Goal: Task Accomplishment & Management: Use online tool/utility

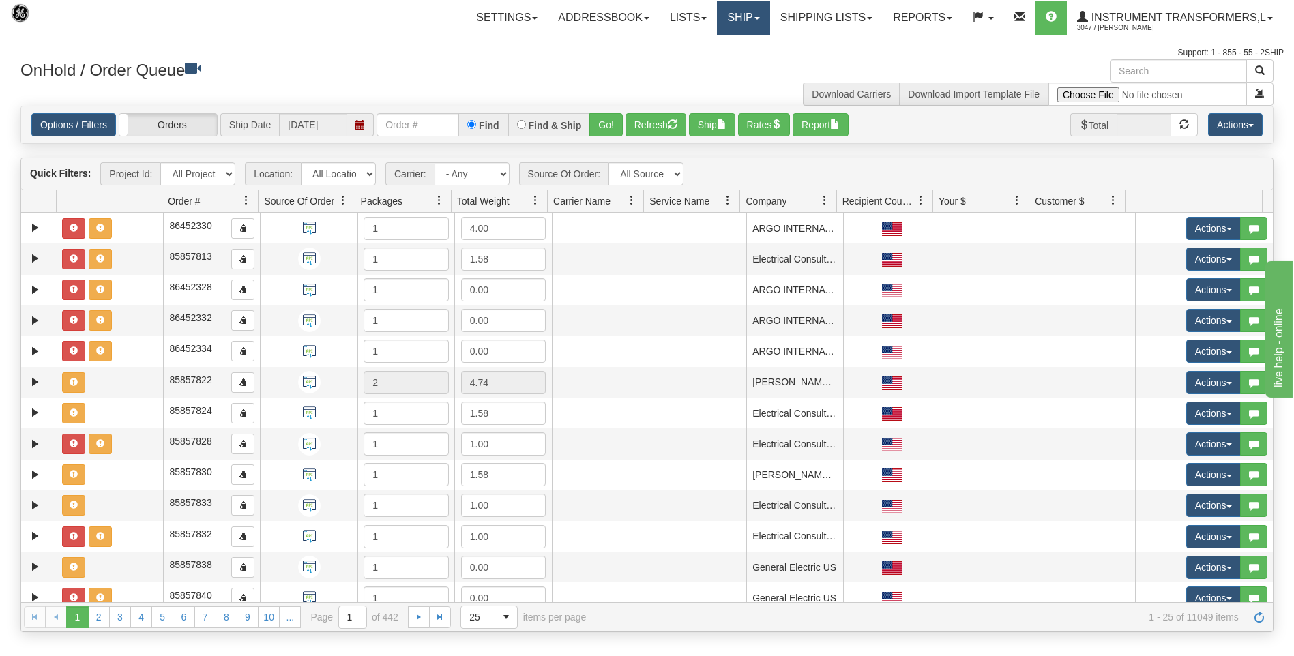
click at [732, 23] on link "Ship" at bounding box center [743, 18] width 53 height 34
click at [685, 52] on span "Ship Screen" at bounding box center [685, 47] width 52 height 11
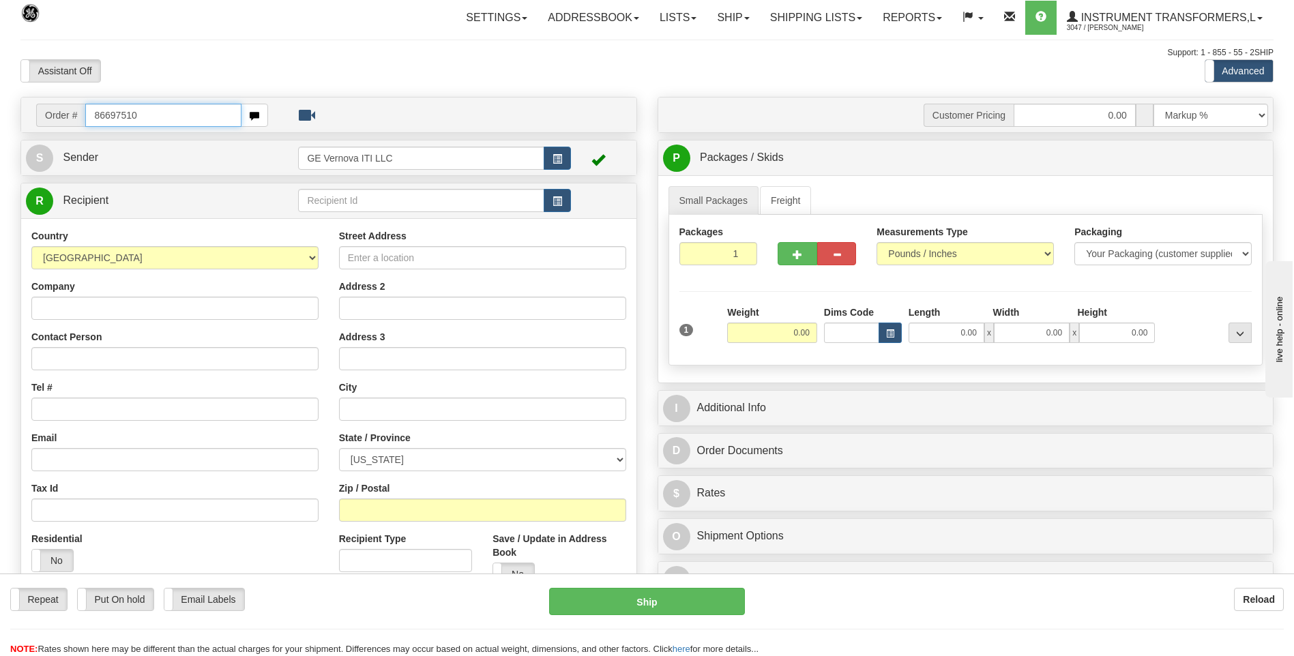
type input "86697510"
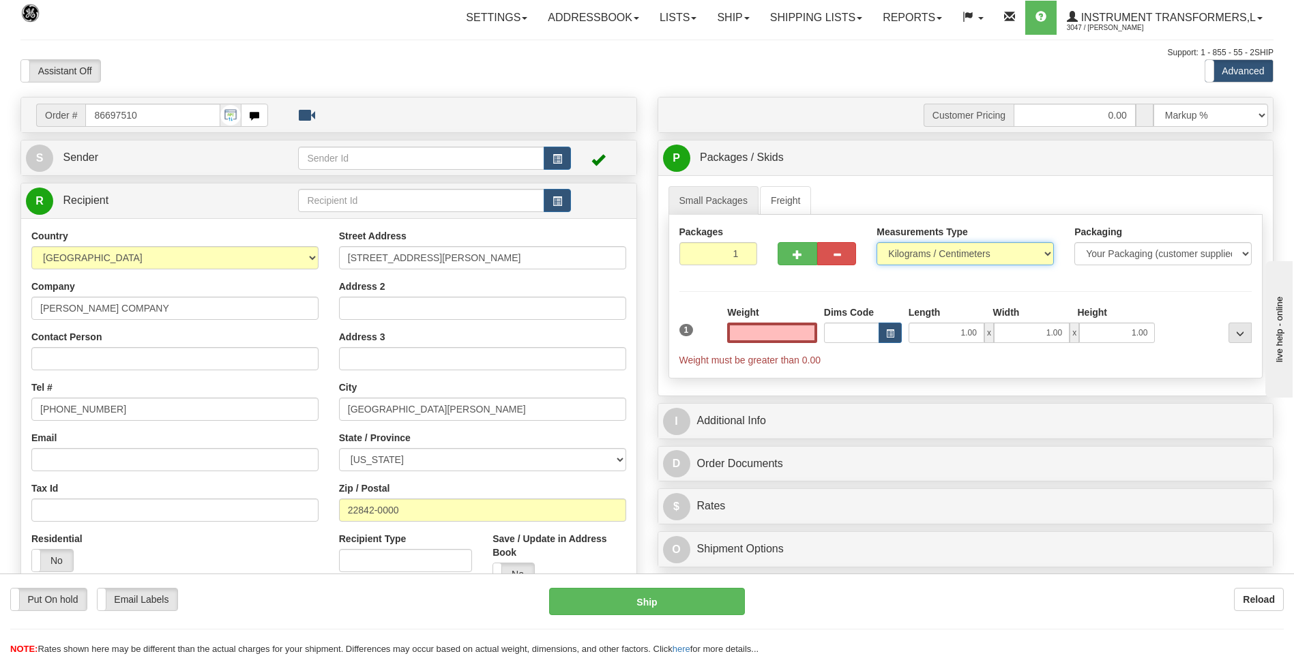
type input "0.00"
click at [927, 260] on select "Pounds / Inches Kilograms / Centimeters" at bounding box center [964, 253] width 177 height 23
select select "0"
click at [876, 242] on select "Pounds / Inches Kilograms / Centimeters" at bounding box center [964, 253] width 177 height 23
click at [805, 334] on input "0.00" at bounding box center [772, 333] width 90 height 20
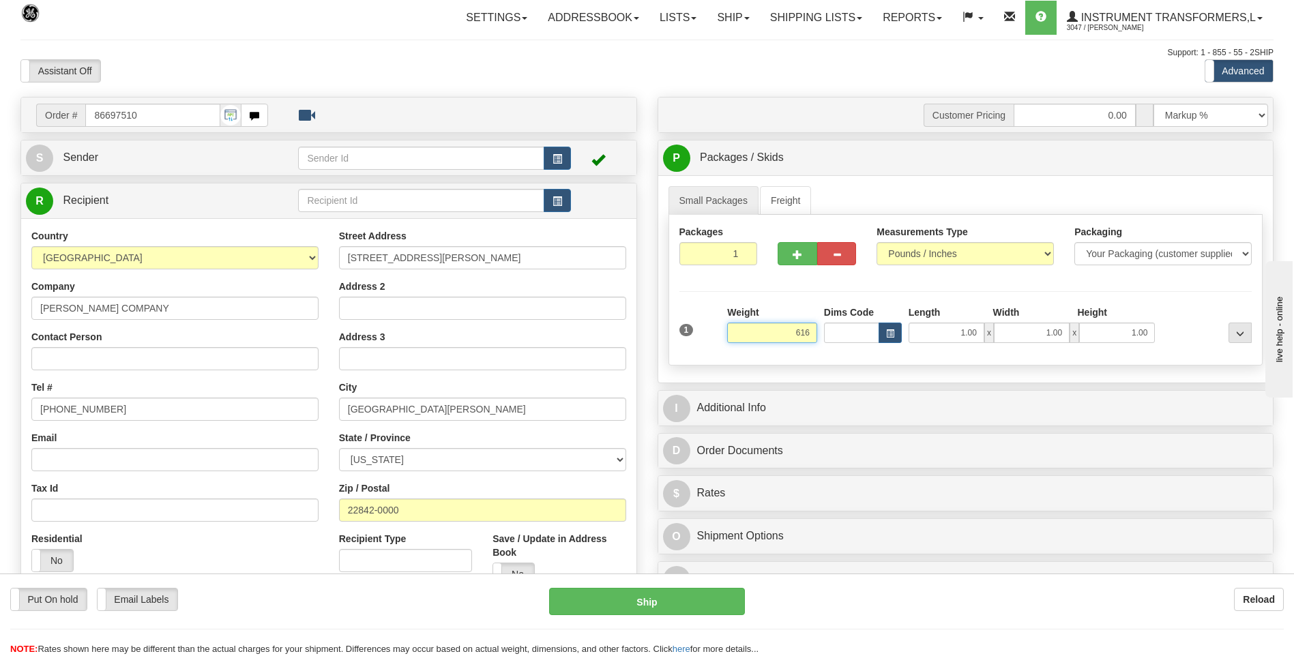
click button "Delete" at bounding box center [0, 0] width 0 height 0
type input "616.00"
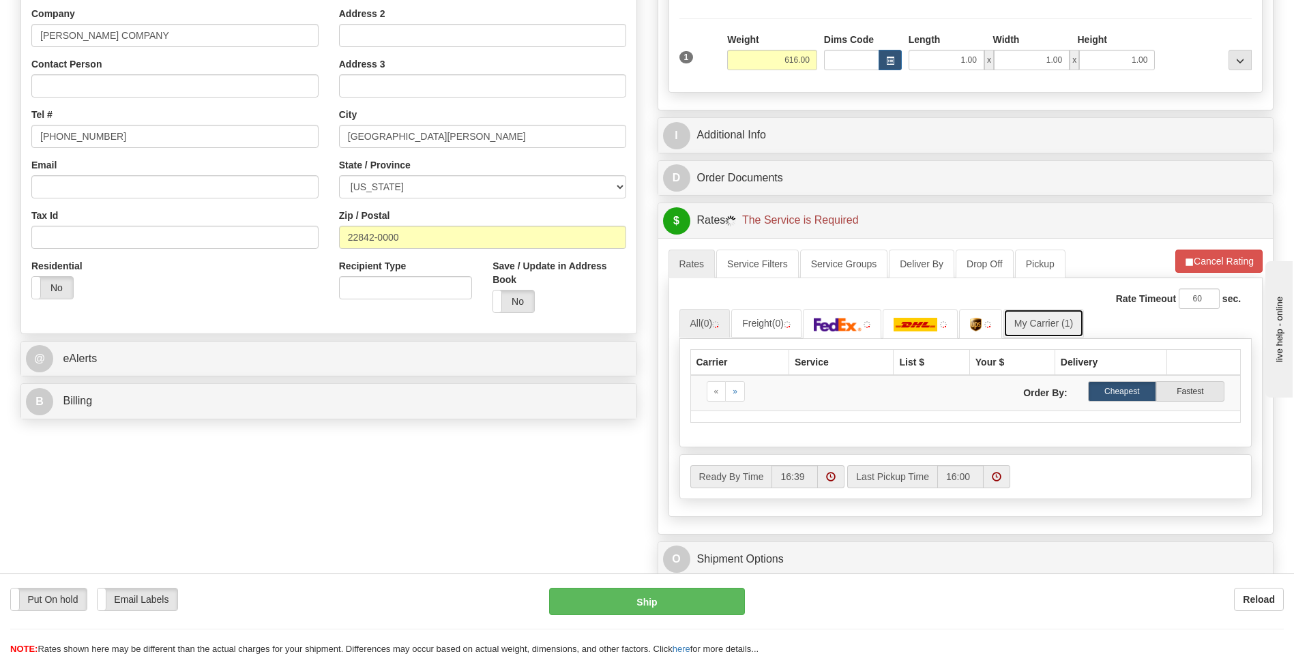
click at [1044, 326] on link "My Carrier (1)" at bounding box center [1043, 323] width 80 height 29
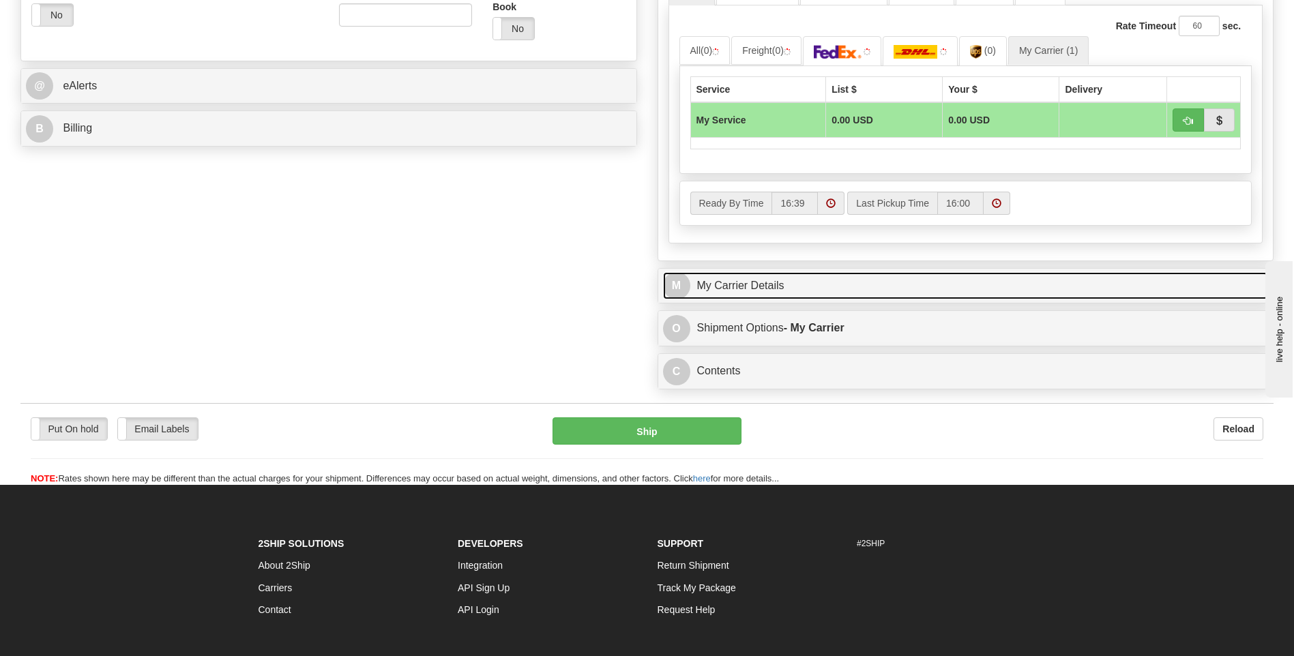
click at [763, 278] on link "M My Carrier Details" at bounding box center [966, 286] width 606 height 28
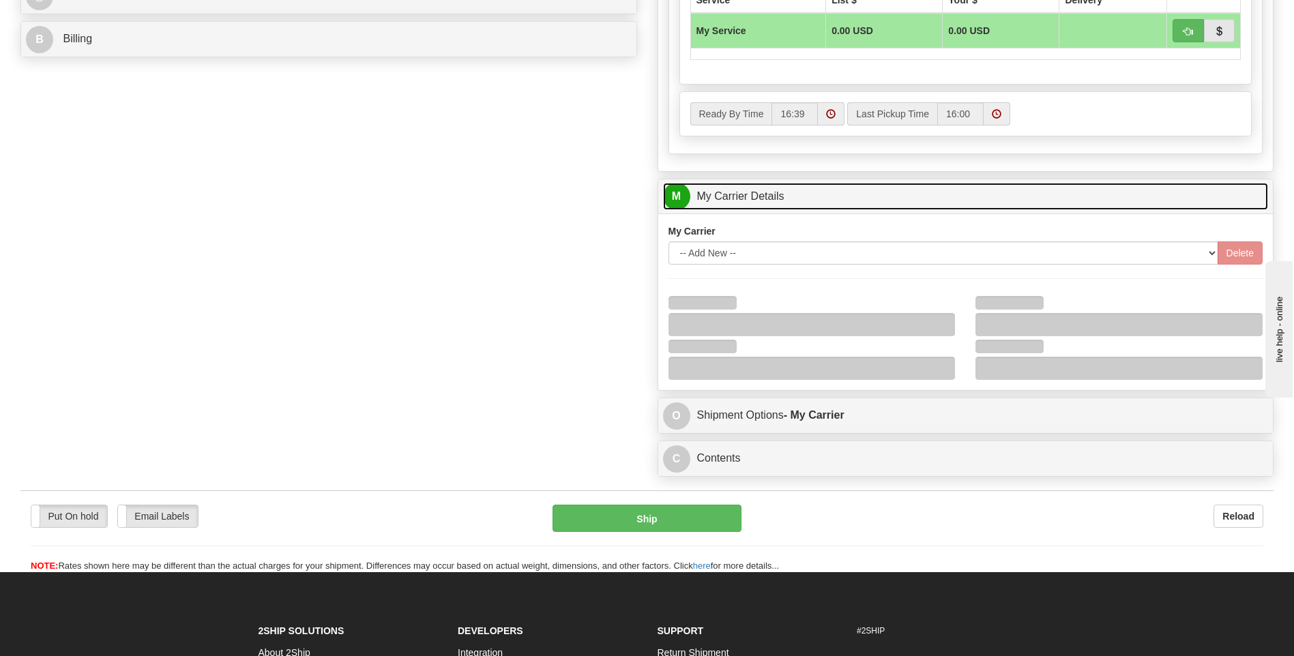
scroll to position [750, 0]
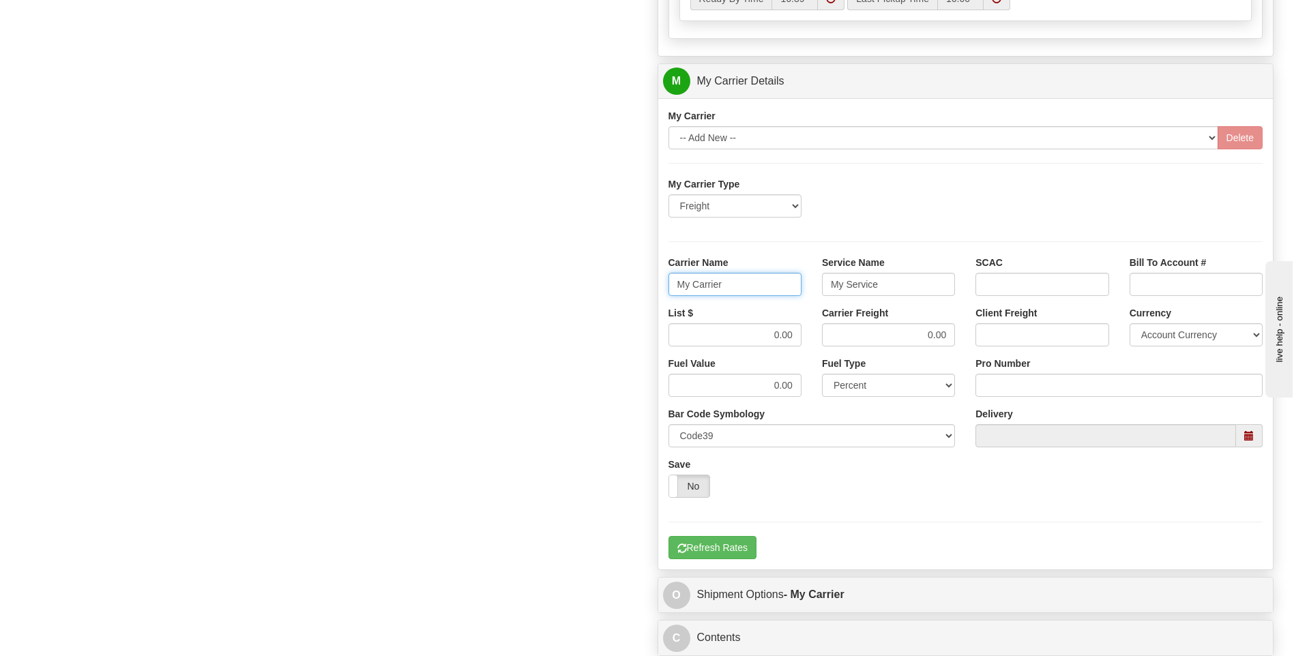
drag, startPoint x: 756, startPoint y: 292, endPoint x: 595, endPoint y: 289, distance: 161.0
click at [595, 289] on div "Order # 86697510 S Sender" at bounding box center [646, 5] width 1273 height 1316
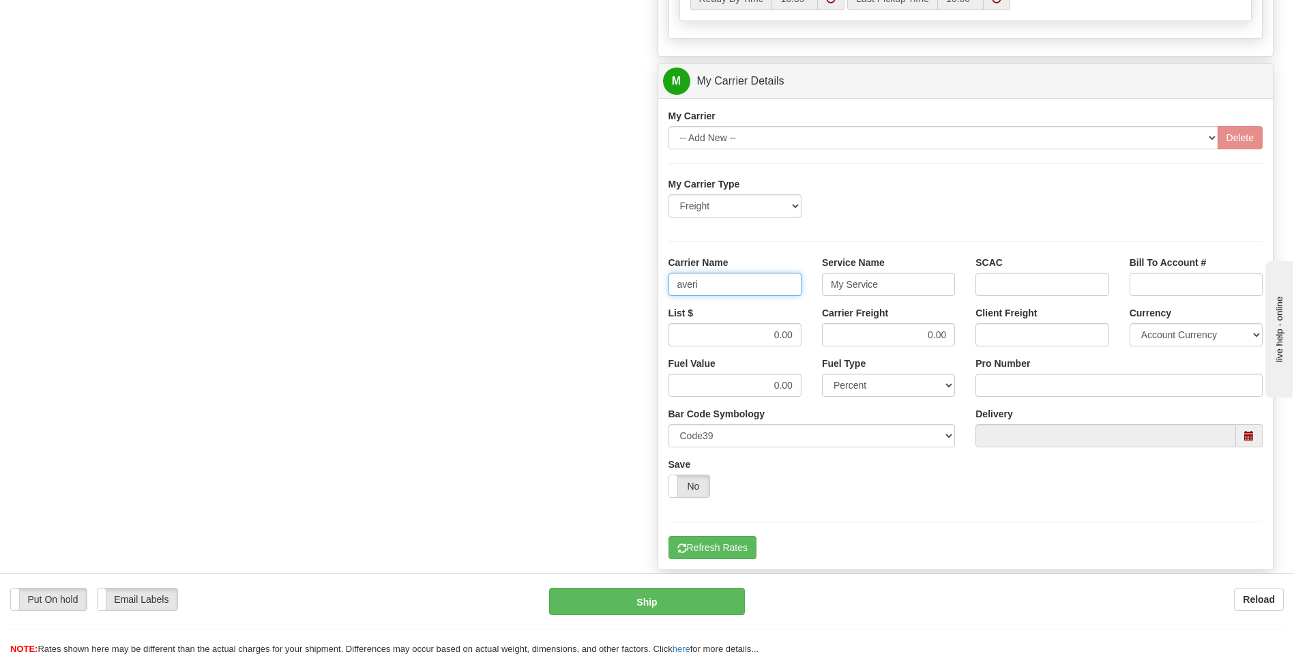
type input "averi"
type input "ltl"
drag, startPoint x: 758, startPoint y: 340, endPoint x: 833, endPoint y: 333, distance: 74.6
click at [824, 335] on div "List $ 0.00 Carrier Freight 0.00 Client Freight Currency Account Currency ARN A…" at bounding box center [965, 331] width 615 height 50
type input "320"
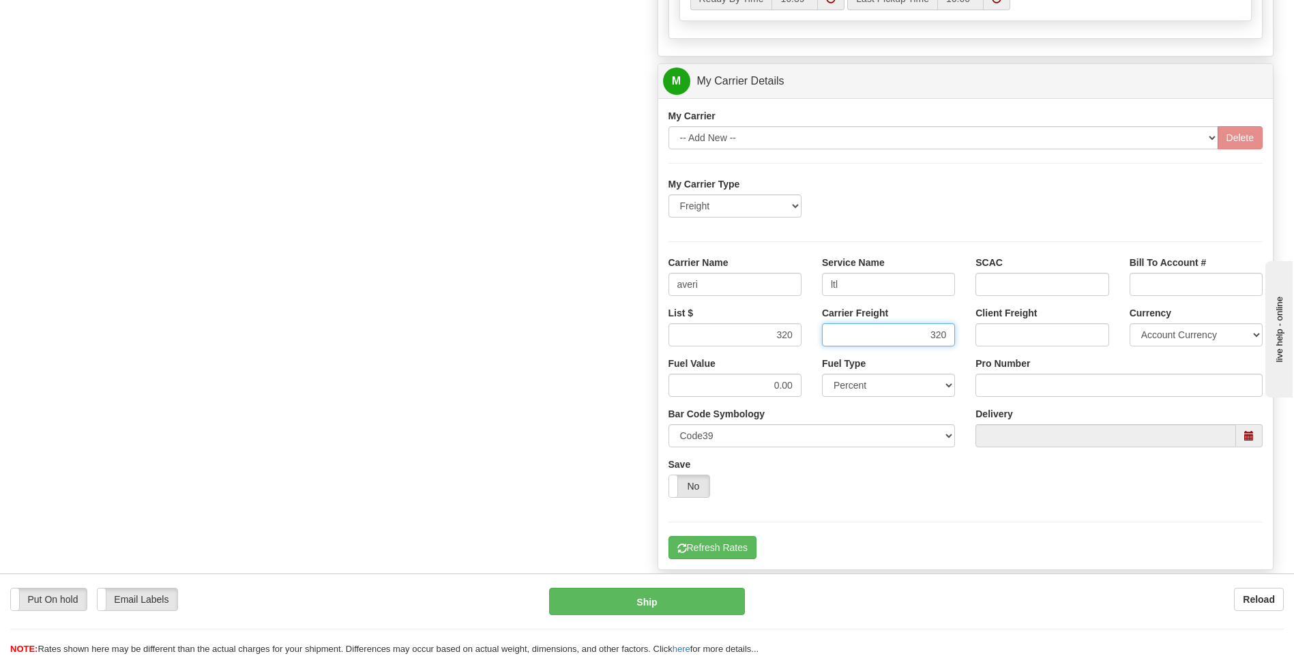
type input "320"
click at [984, 387] on input "Pro Number" at bounding box center [1118, 385] width 287 height 23
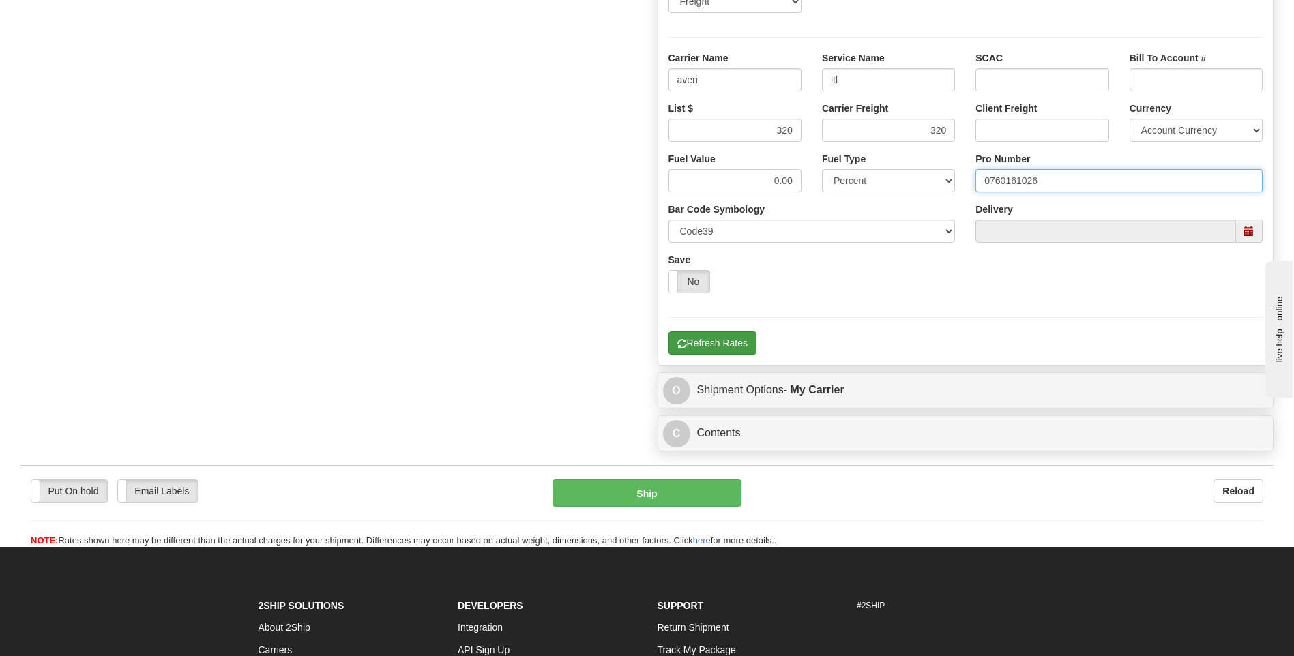
type input "0760161026"
click at [741, 344] on button "Refresh Rates" at bounding box center [712, 342] width 88 height 23
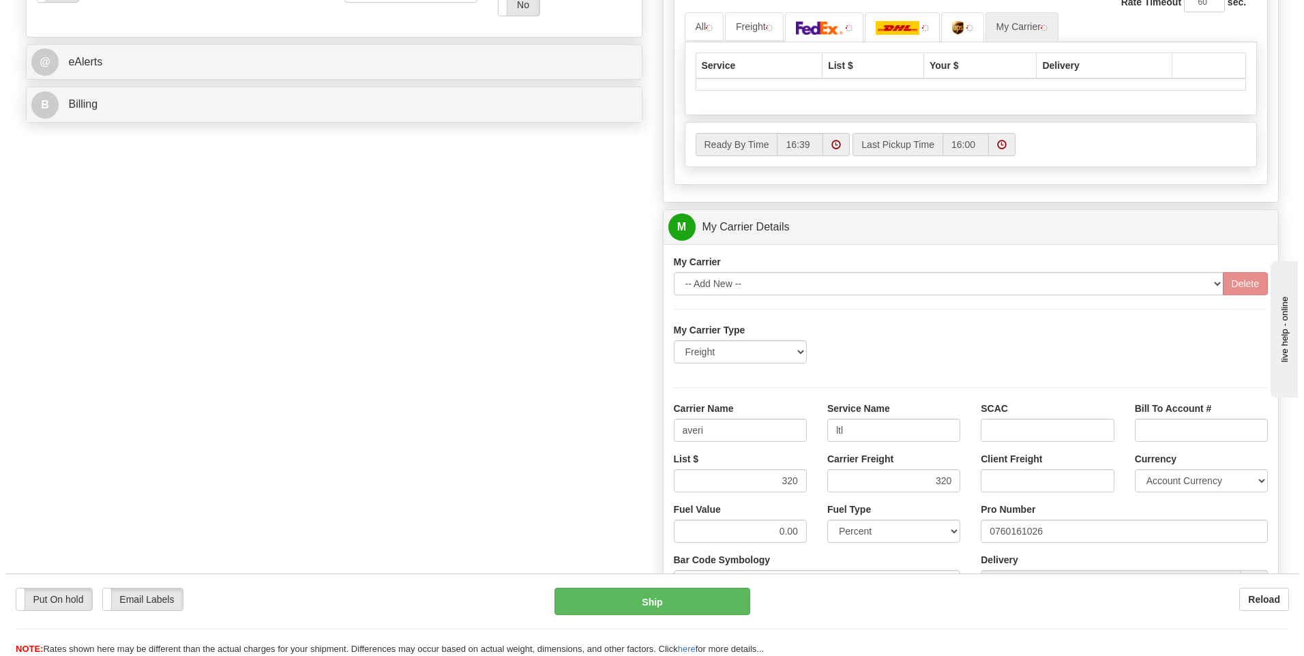
scroll to position [443, 0]
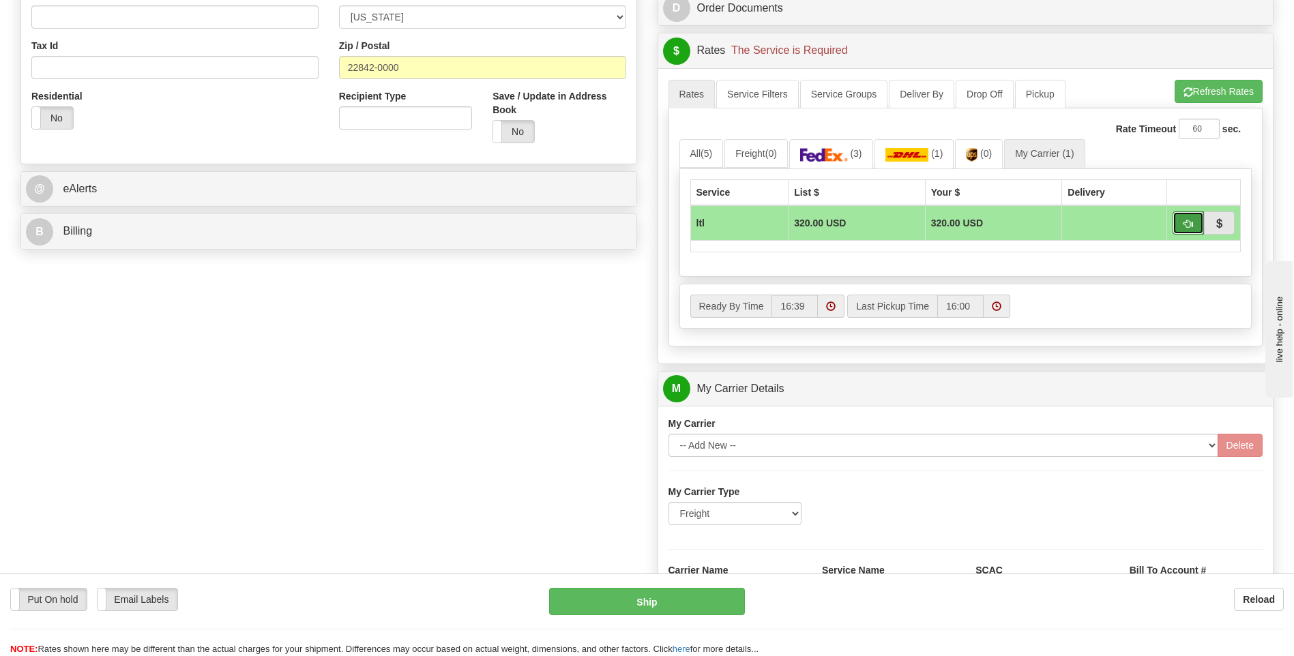
click at [1180, 228] on button "button" at bounding box center [1187, 222] width 31 height 23
type input "00"
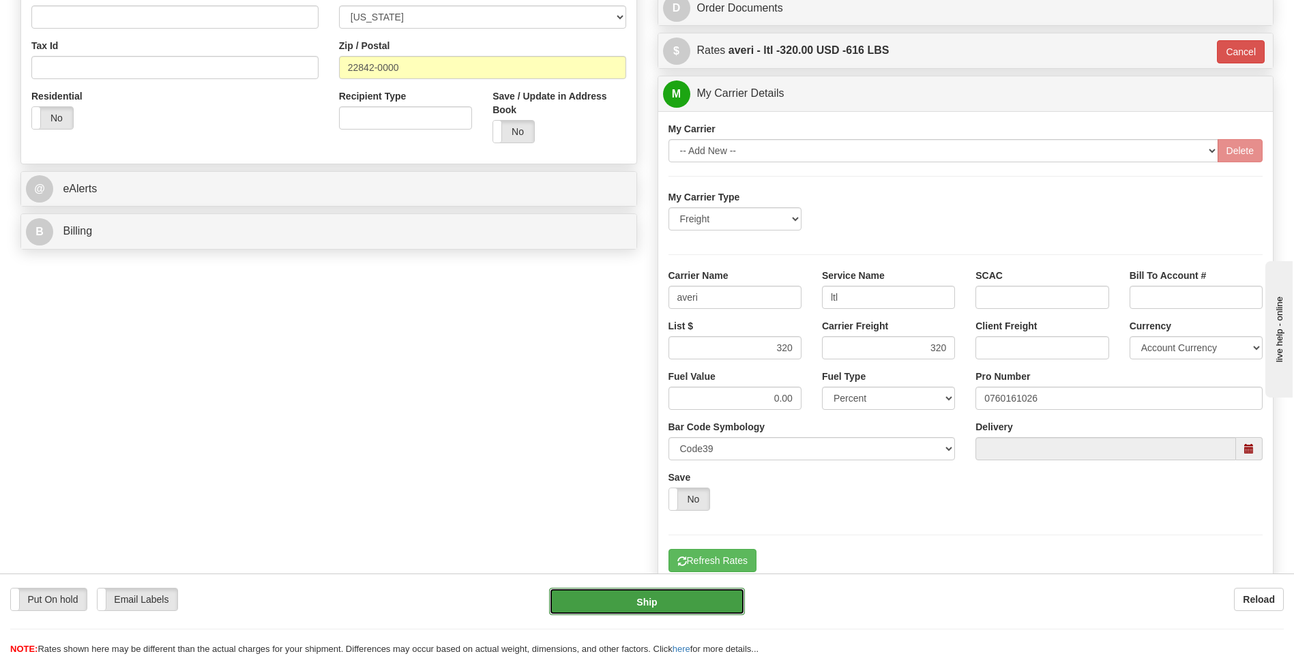
click at [627, 604] on button "Ship" at bounding box center [646, 601] width 195 height 27
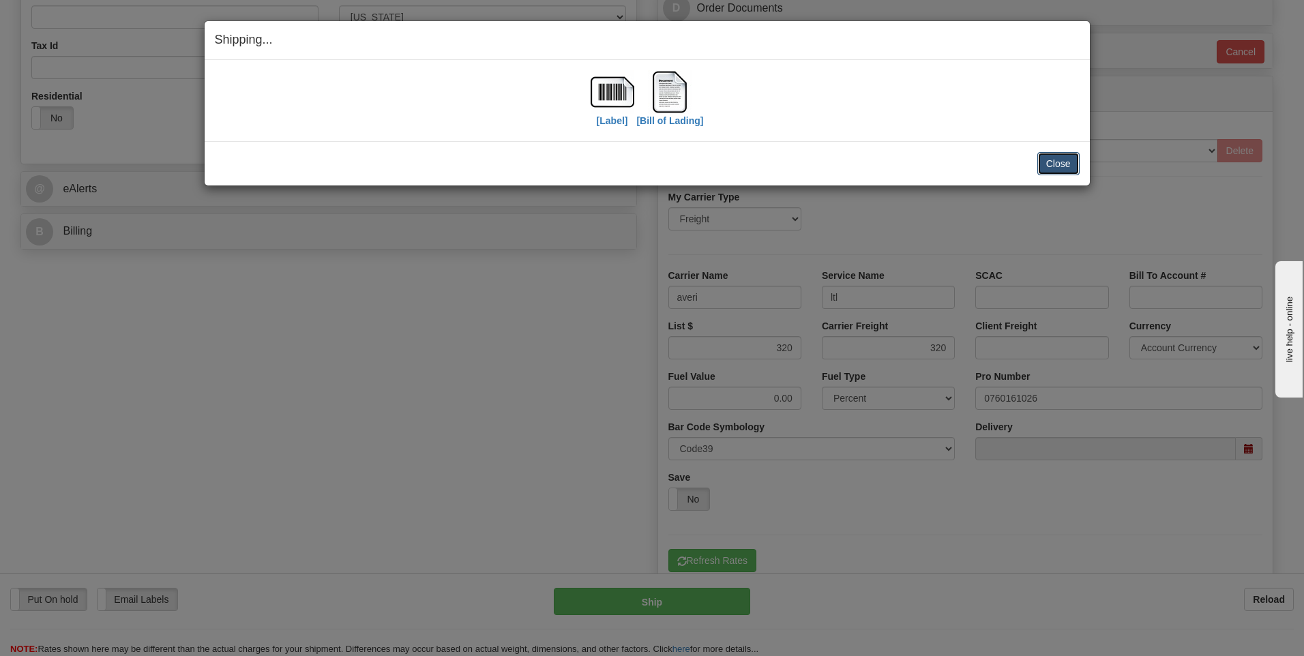
click at [1049, 167] on button "Close" at bounding box center [1058, 163] width 42 height 23
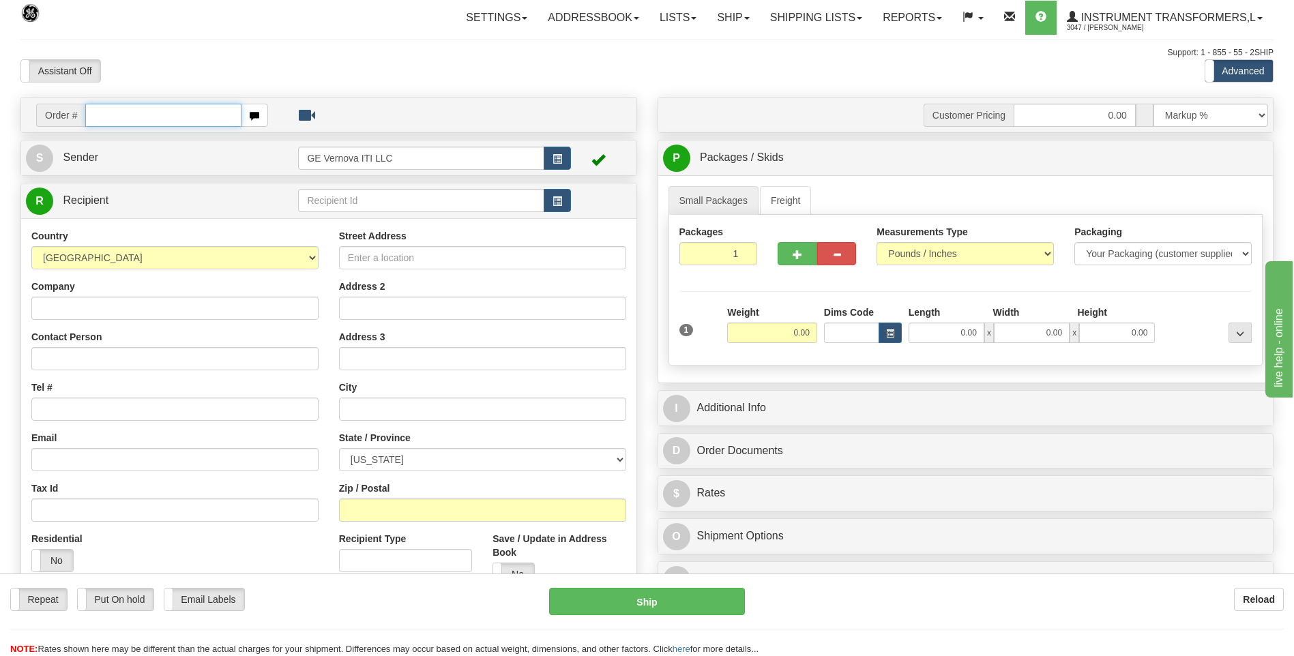
drag, startPoint x: 0, startPoint y: 0, endPoint x: 166, endPoint y: 116, distance: 202.2
click at [166, 116] on input "text" at bounding box center [162, 115] width 155 height 23
type input "86697359"
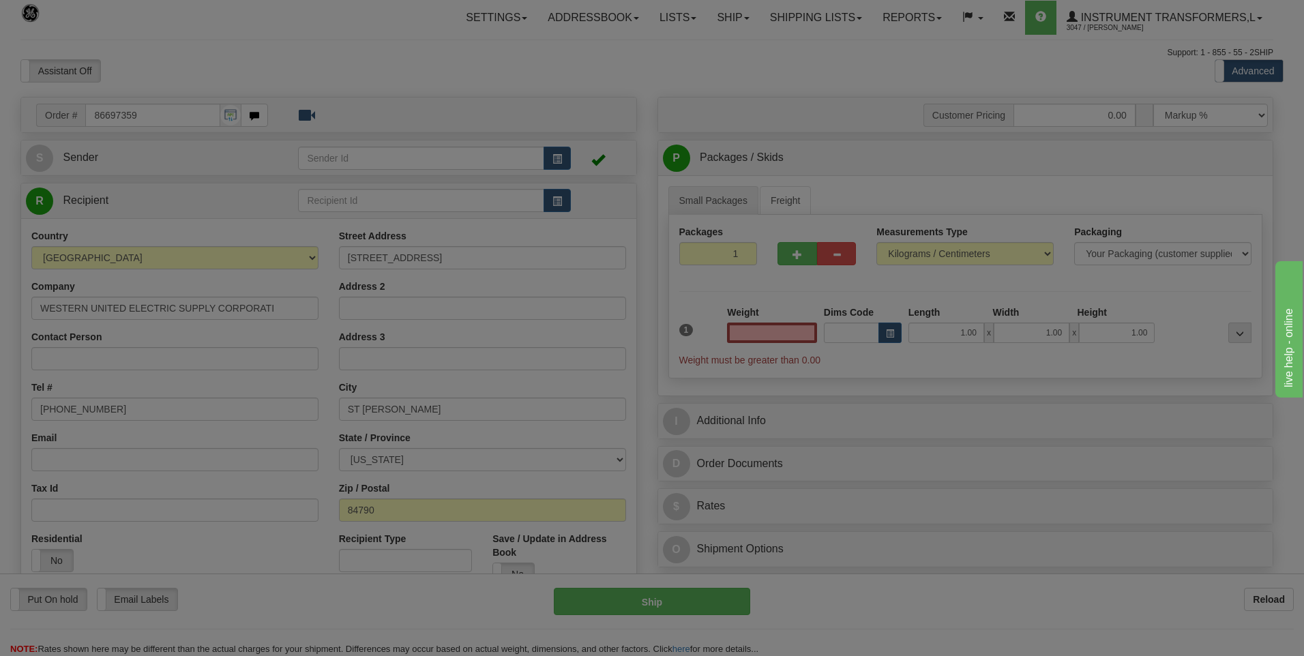
type input "0.00"
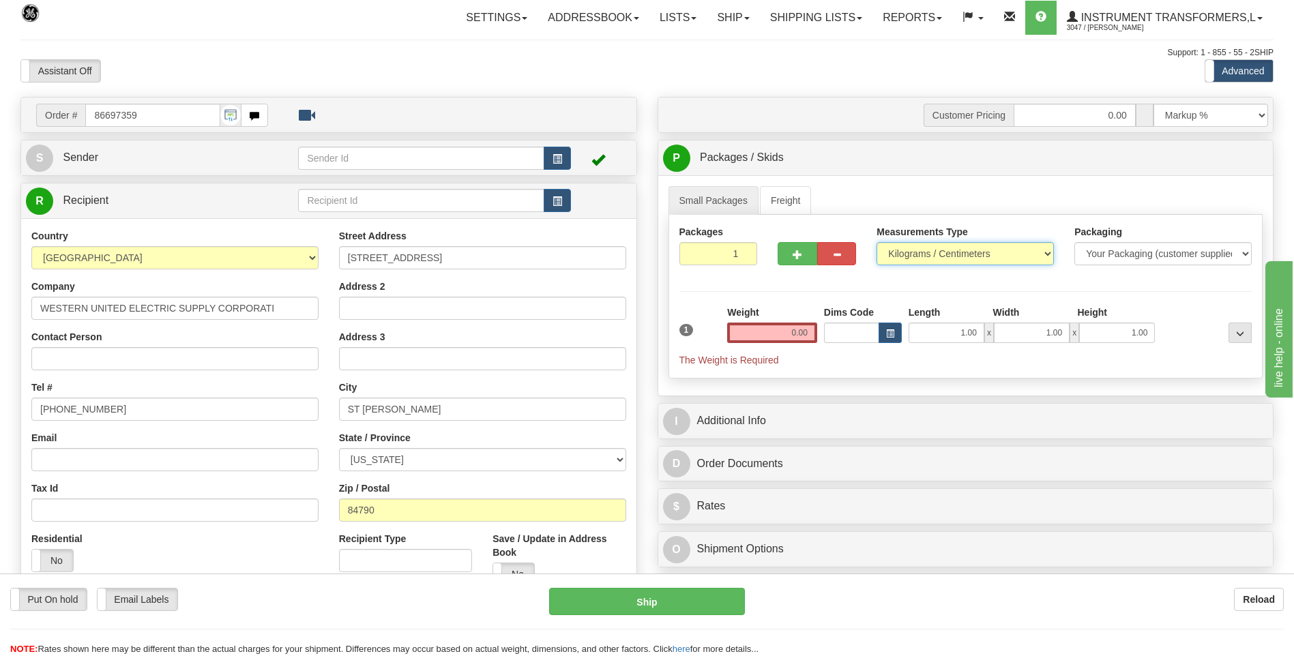
click at [915, 259] on select "Pounds / Inches Kilograms / Centimeters" at bounding box center [964, 253] width 177 height 23
select select "0"
click at [876, 242] on select "Pounds / Inches Kilograms / Centimeters" at bounding box center [964, 253] width 177 height 23
click at [811, 331] on input "0.00" at bounding box center [772, 333] width 90 height 20
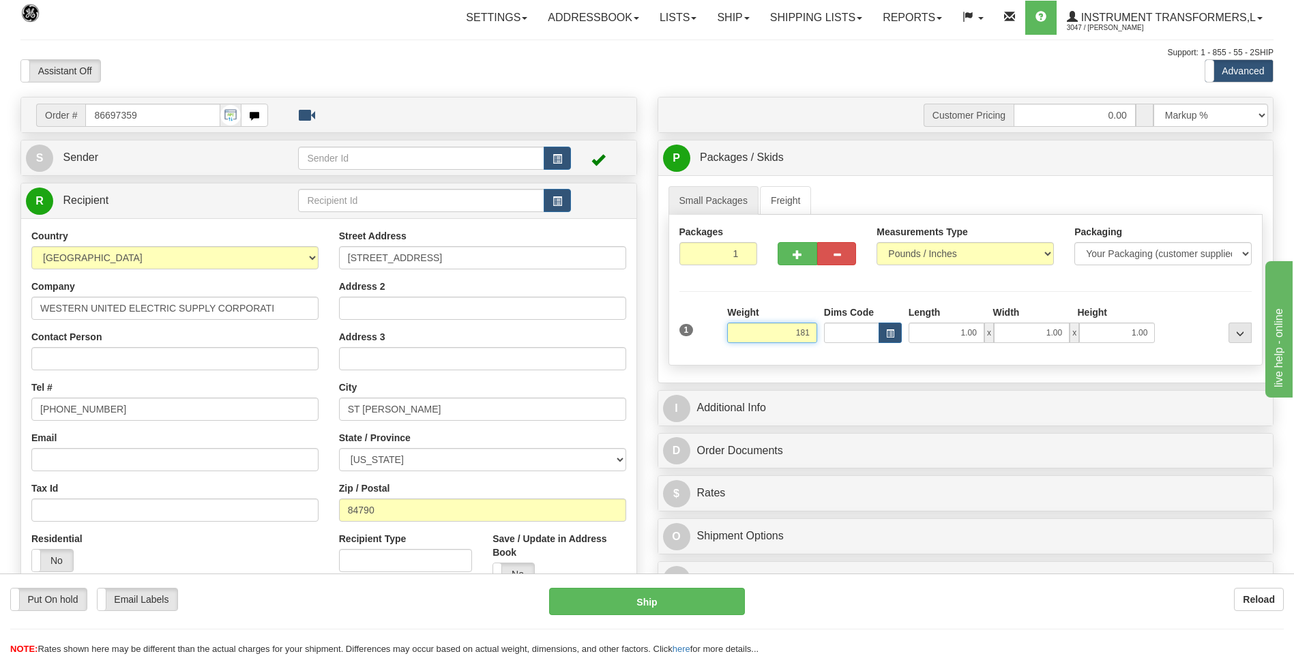
click button "Delete" at bounding box center [0, 0] width 0 height 0
type input "181.00"
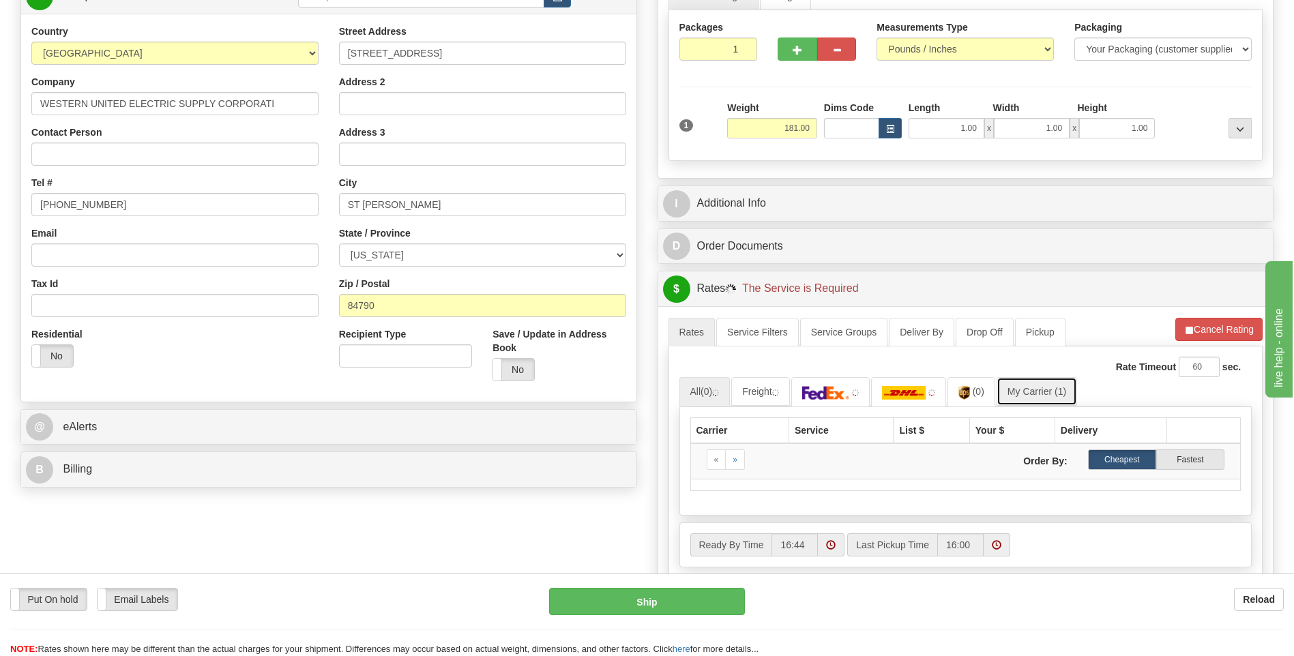
click at [1034, 396] on link "My Carrier (1)" at bounding box center [1036, 391] width 80 height 29
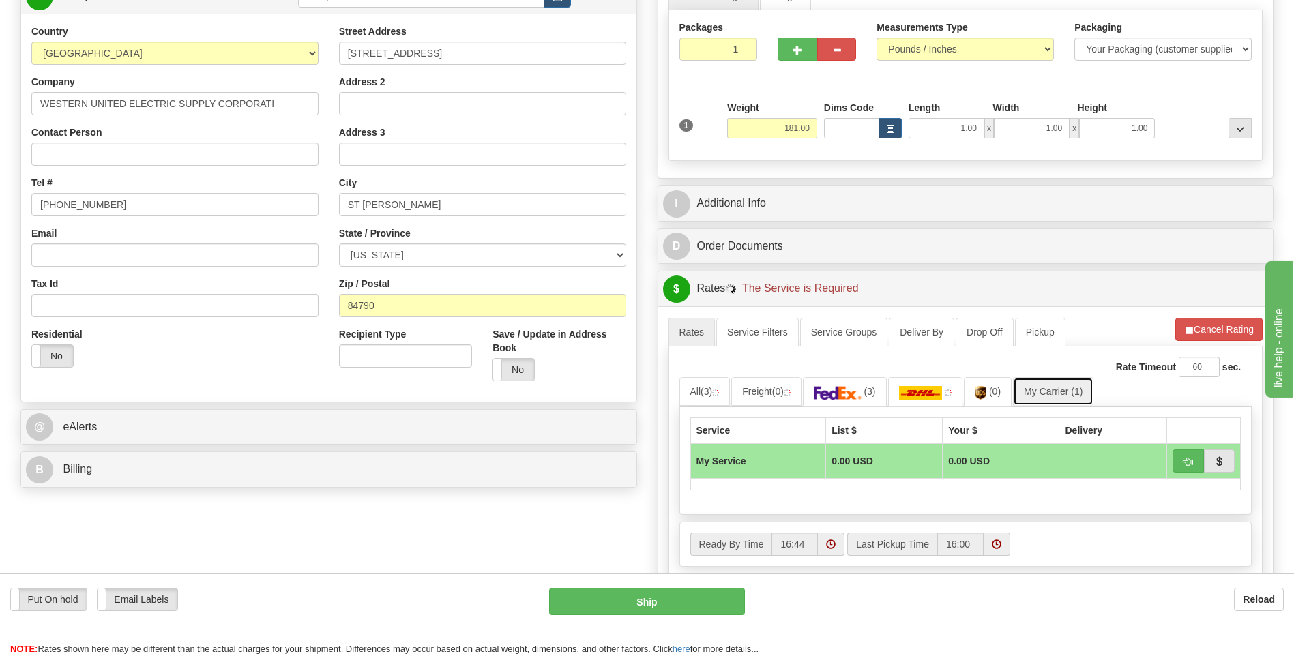
scroll to position [341, 0]
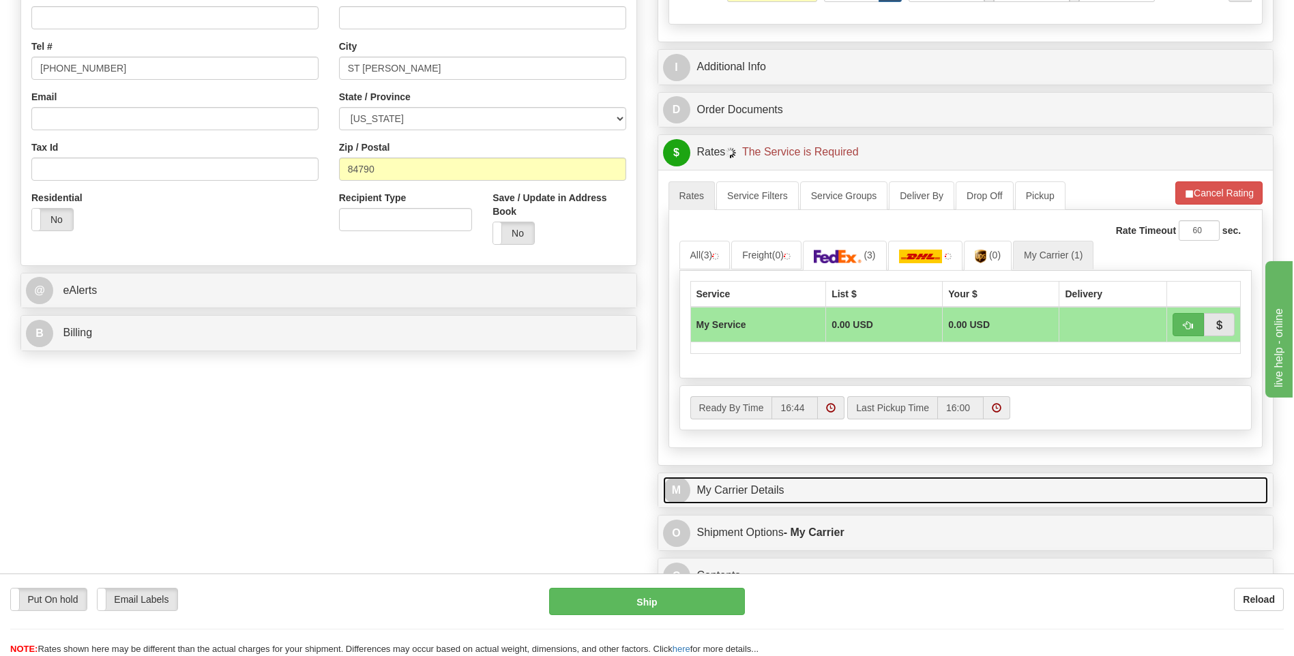
click at [771, 490] on link "M My Carrier Details" at bounding box center [966, 491] width 606 height 28
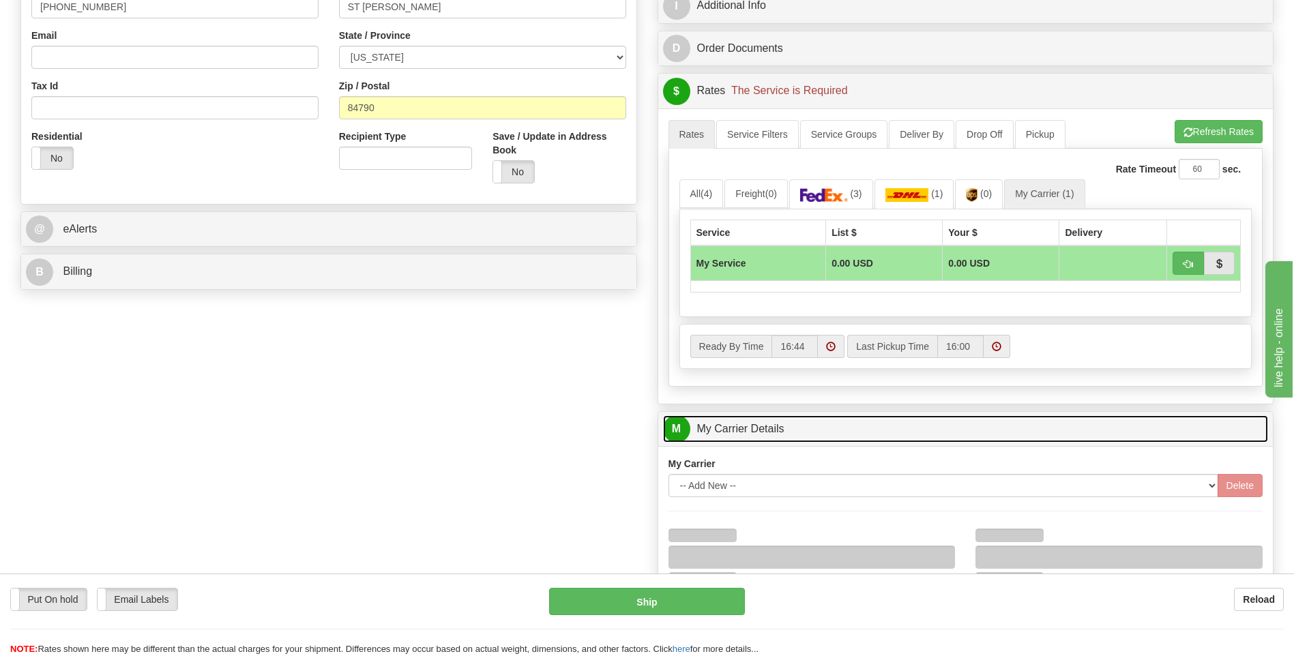
scroll to position [546, 0]
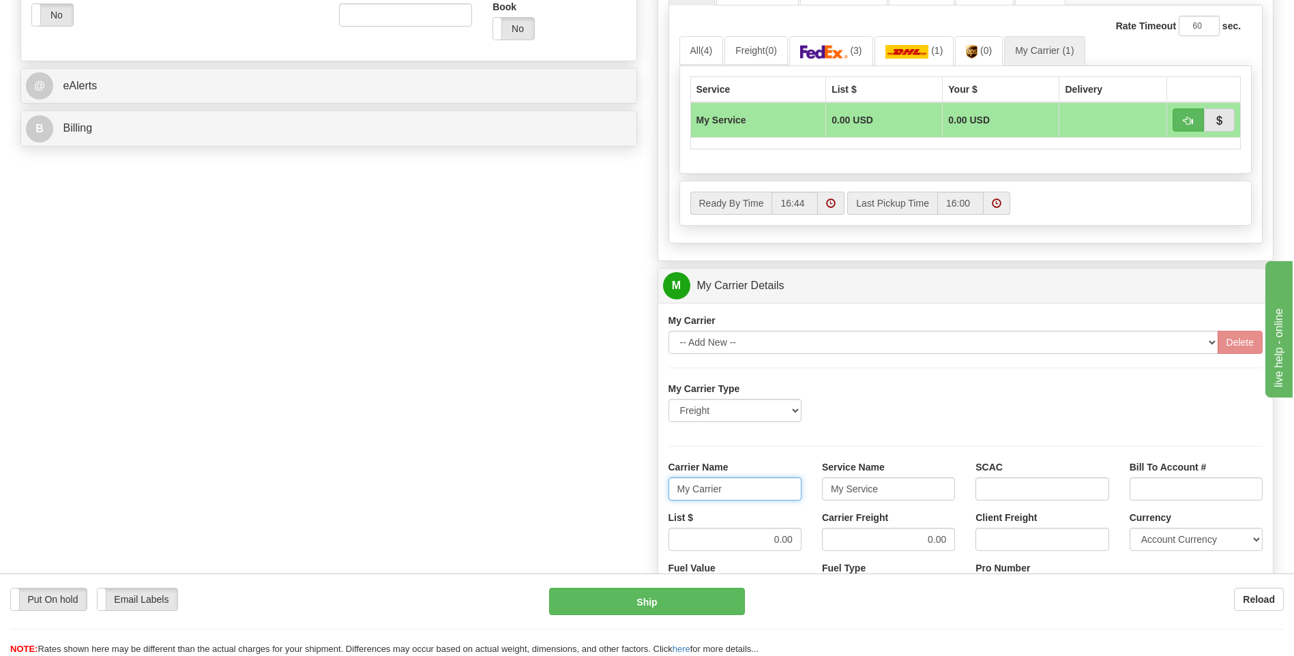
drag, startPoint x: 737, startPoint y: 490, endPoint x: 636, endPoint y: 492, distance: 101.6
click at [636, 492] on div "Order # 86697359 S Sender" at bounding box center [646, 209] width 1273 height 1316
type input "XPO"
type input "LTL"
drag, startPoint x: 762, startPoint y: 545, endPoint x: 814, endPoint y: 546, distance: 51.8
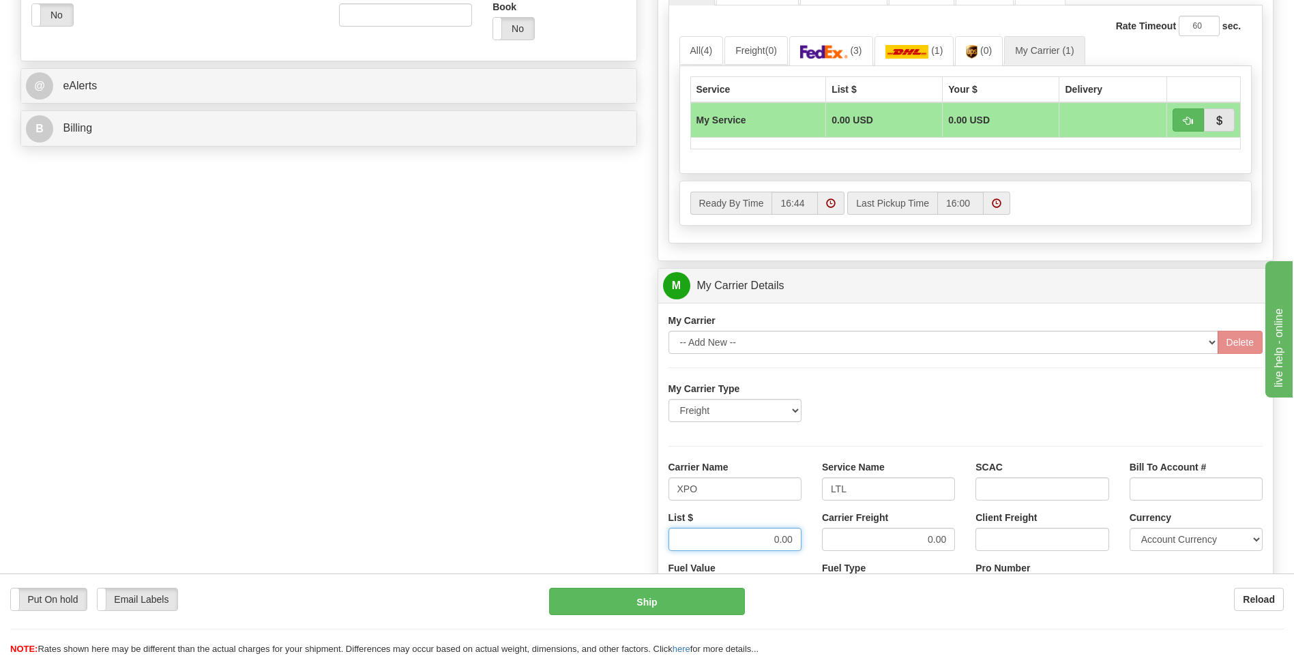
click at [814, 546] on div "List $ 0.00 Carrier Freight 0.00 Client Freight Currency Account Currency ARN A…" at bounding box center [965, 536] width 615 height 50
type input "385"
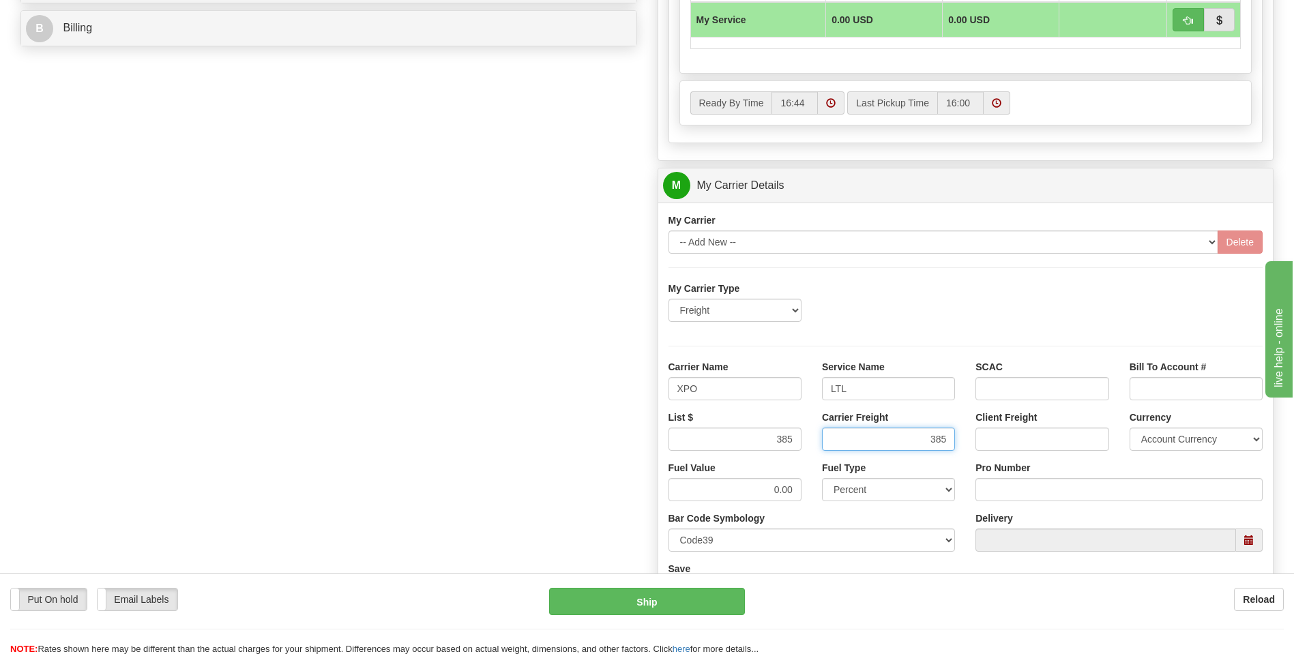
scroll to position [750, 0]
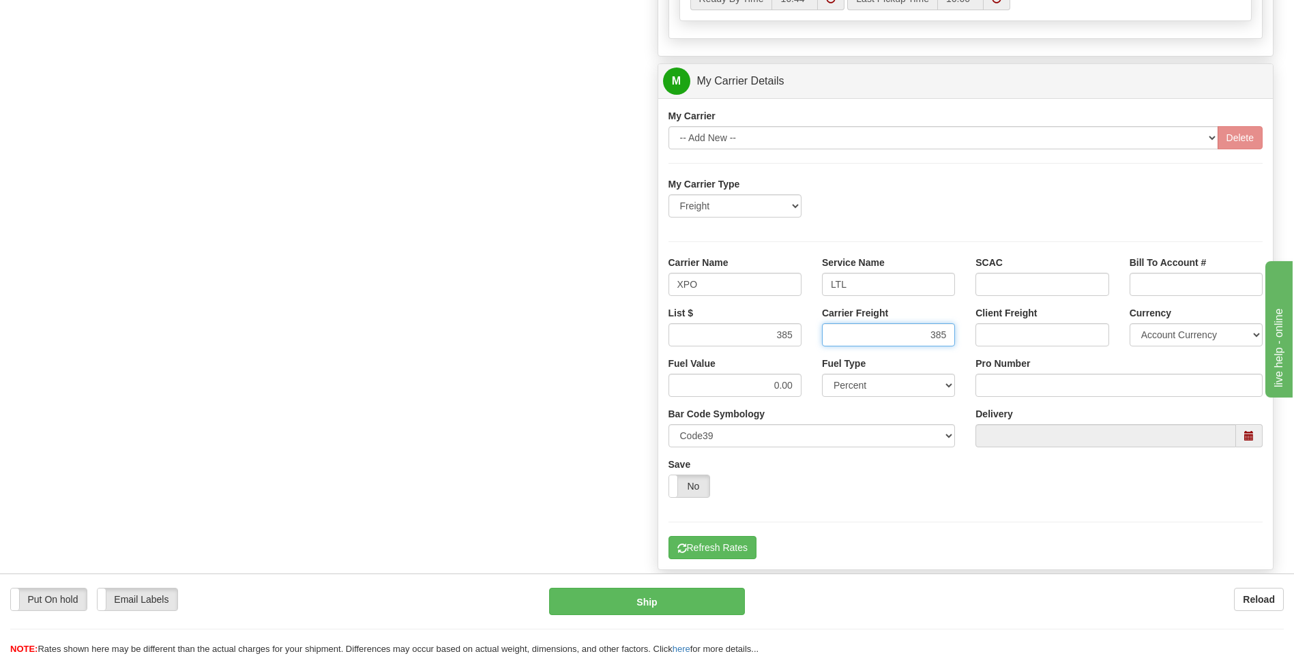
type input "385"
click at [1021, 383] on input "Pro Number" at bounding box center [1118, 385] width 287 height 23
type input "2"
type input "221-187750"
click at [728, 544] on button "Refresh Rates" at bounding box center [712, 547] width 88 height 23
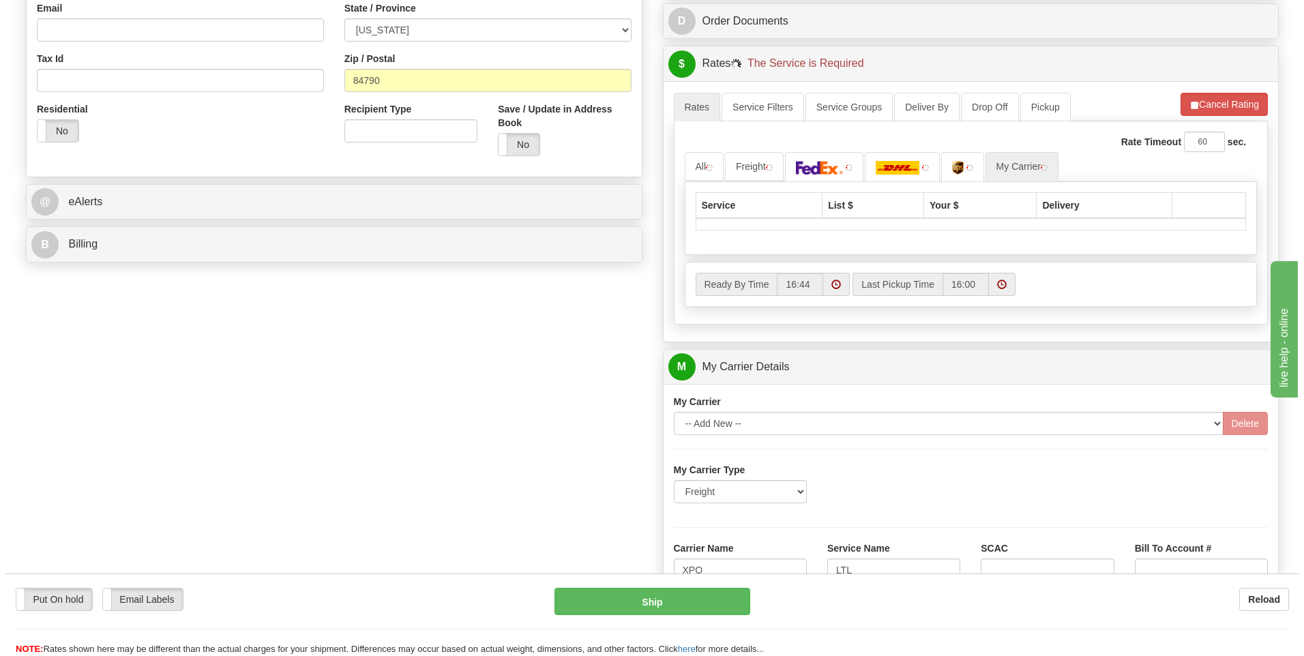
scroll to position [170, 0]
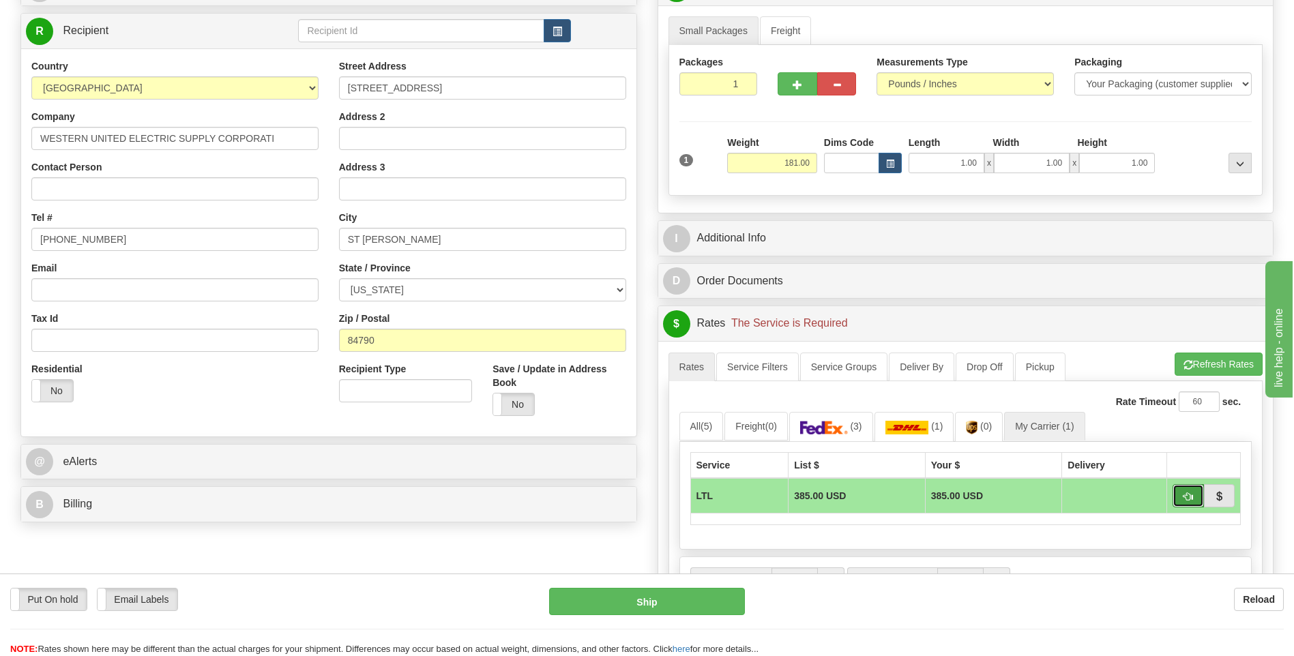
click at [1179, 495] on button "button" at bounding box center [1187, 495] width 31 height 23
type input "00"
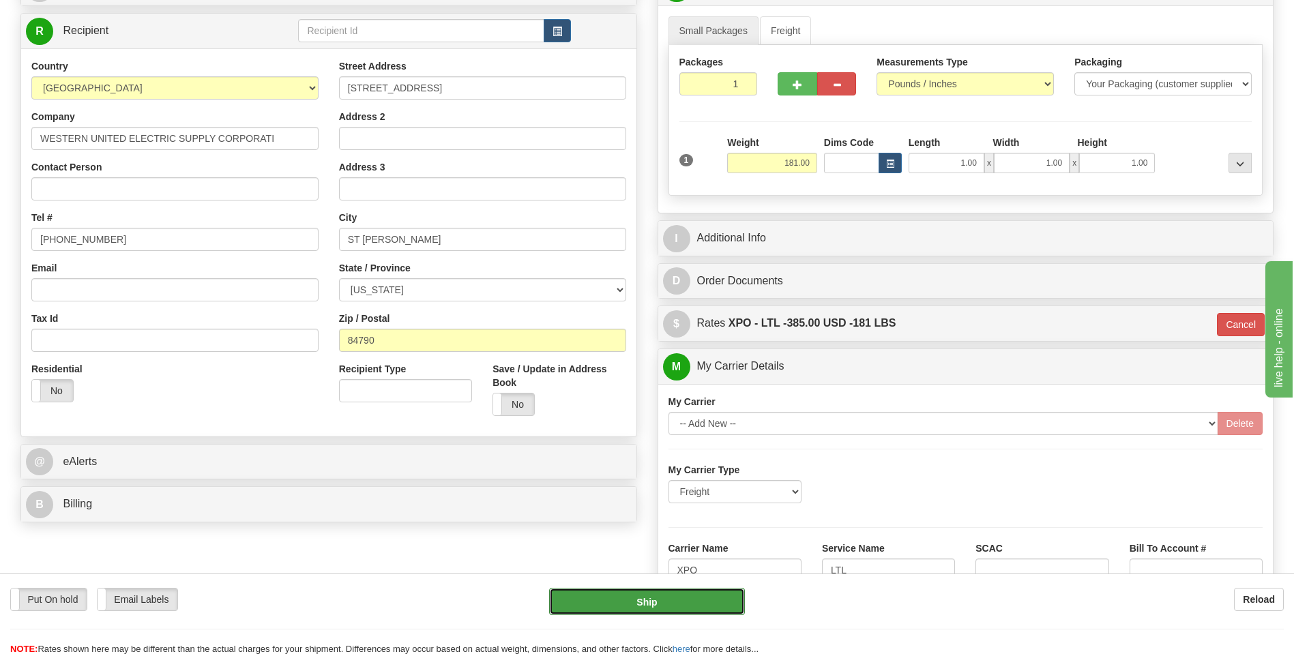
click at [685, 604] on button "Ship" at bounding box center [646, 601] width 195 height 27
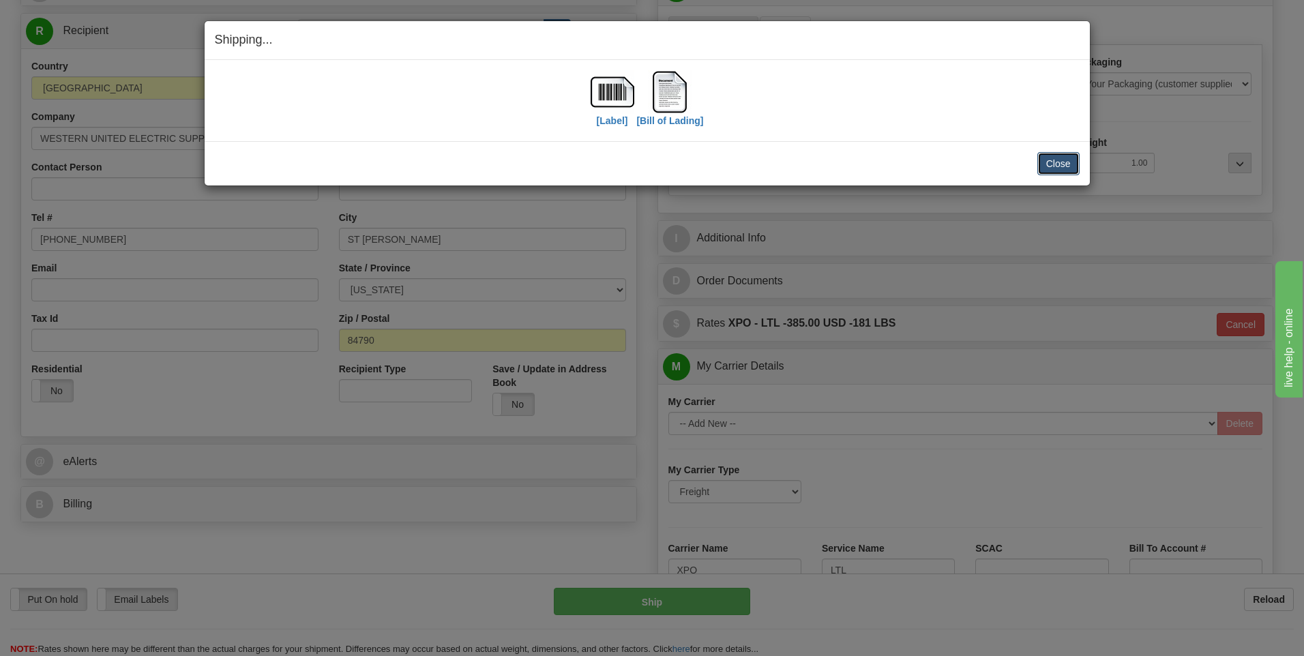
click at [1068, 166] on button "Close" at bounding box center [1058, 163] width 42 height 23
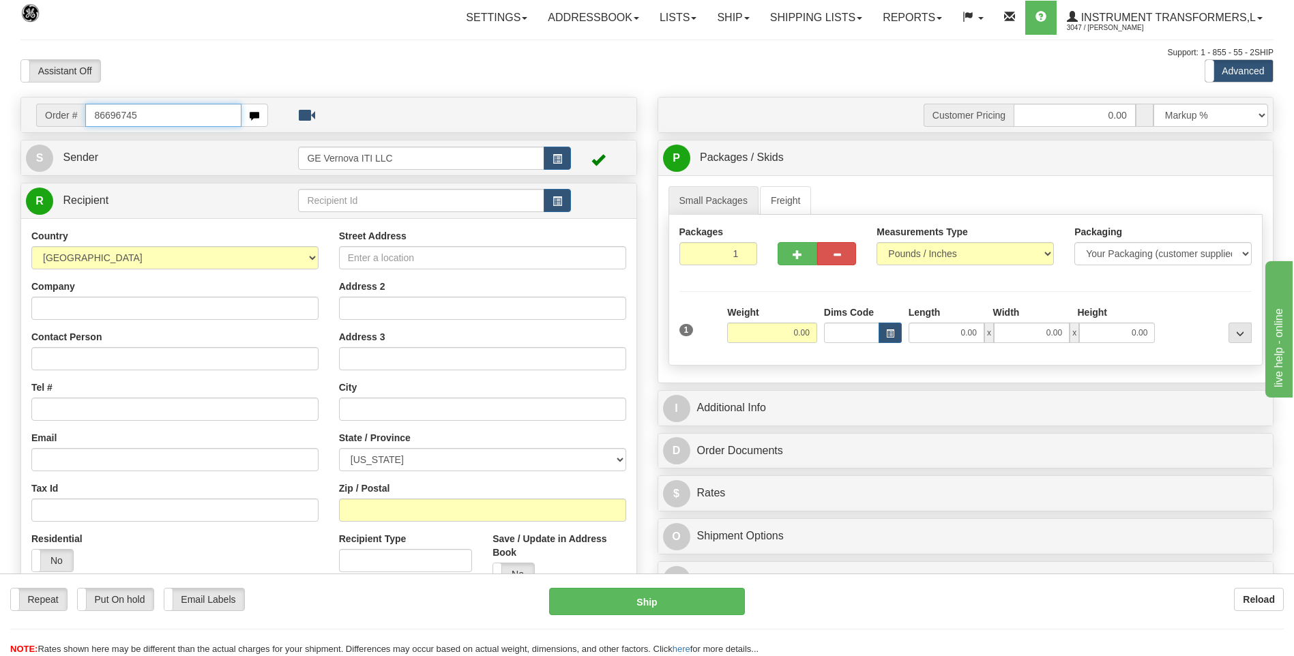
type input "86696745"
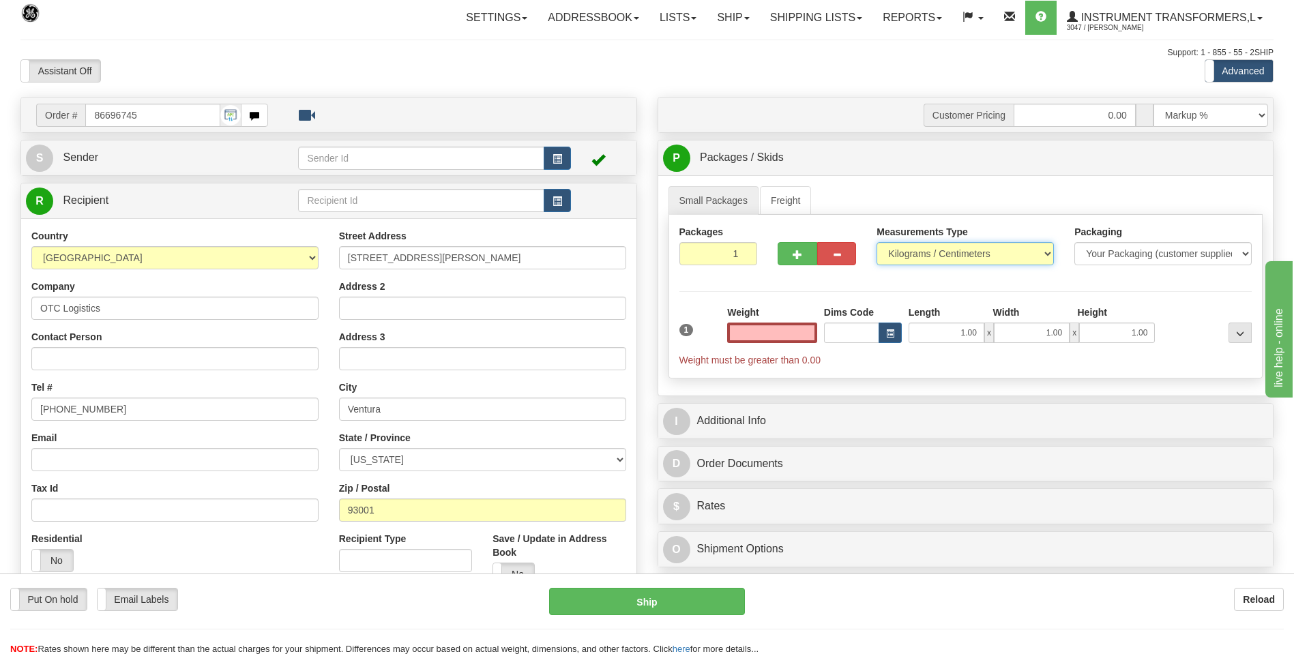
type input "0.00"
click at [946, 252] on select "Pounds / Inches Kilograms / Centimeters" at bounding box center [964, 253] width 177 height 23
click at [876, 242] on select "Pounds / Inches Kilograms / Centimeters" at bounding box center [964, 253] width 177 height 23
click at [900, 254] on select "Pounds / Inches Kilograms / Centimeters" at bounding box center [964, 253] width 177 height 23
select select "0"
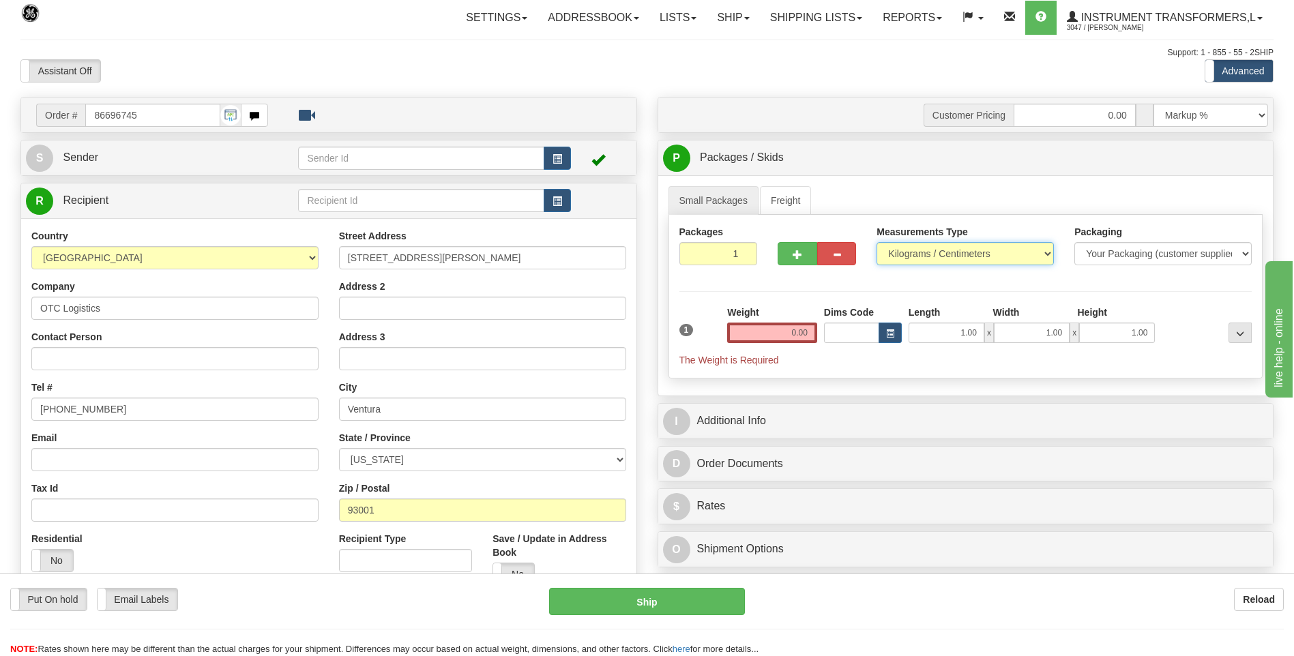
click at [876, 242] on select "Pounds / Inches Kilograms / Centimeters" at bounding box center [964, 253] width 177 height 23
click at [802, 337] on input "0.00" at bounding box center [772, 333] width 90 height 20
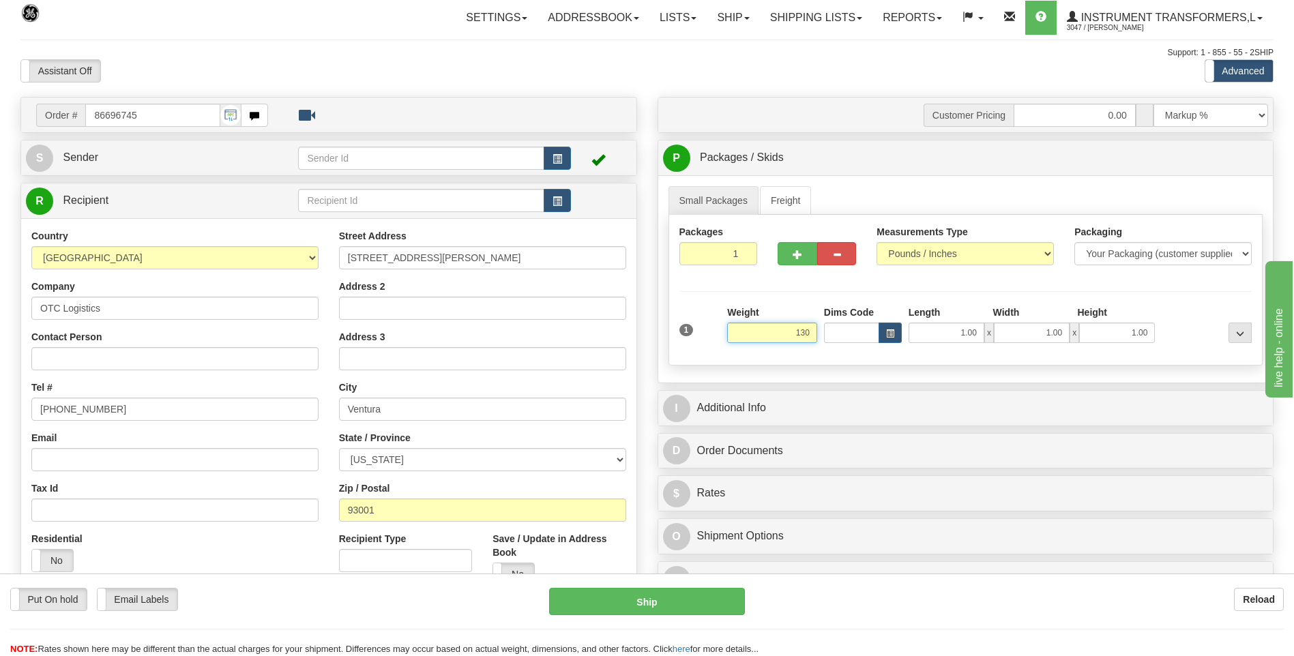
click button "Delete" at bounding box center [0, 0] width 0 height 0
type input "130.00"
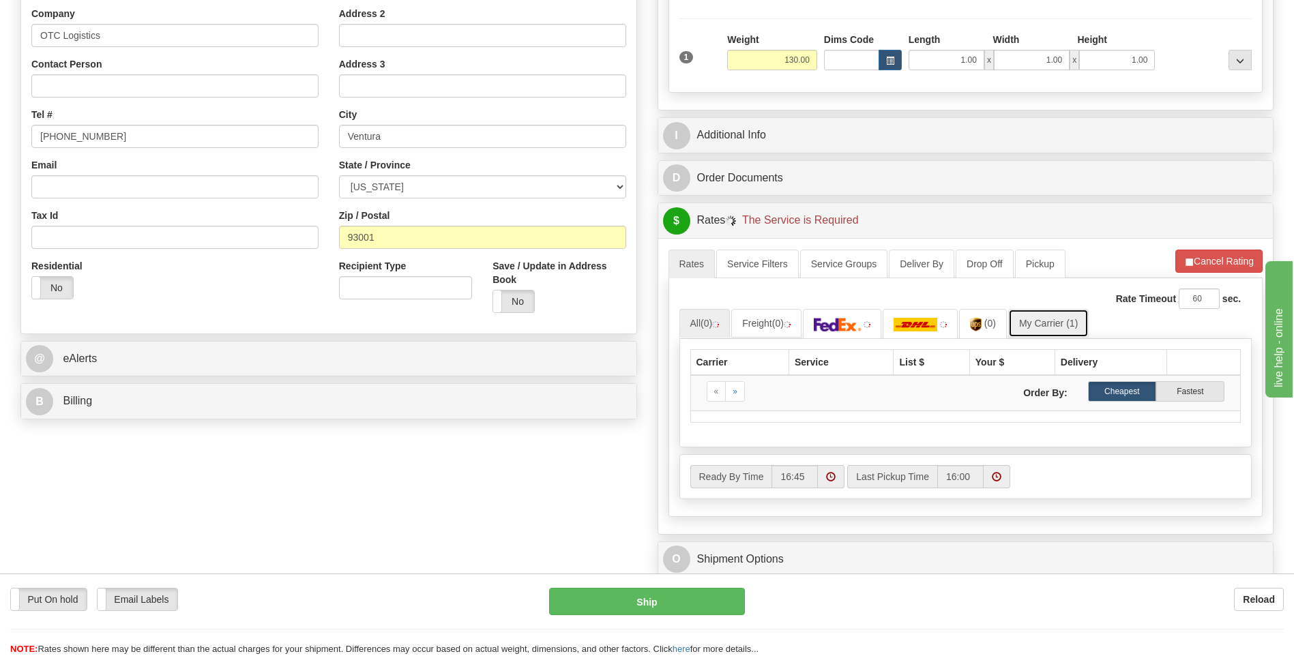
click at [1059, 323] on link "My Carrier (1)" at bounding box center [1048, 323] width 80 height 29
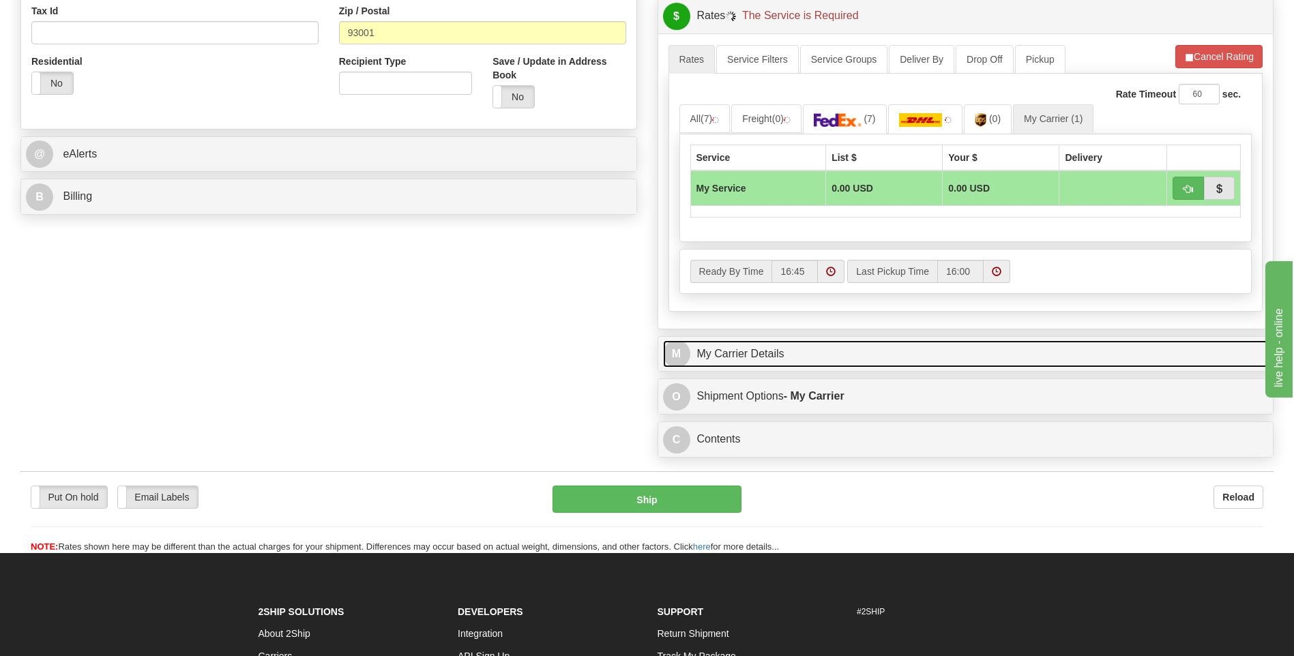
click at [794, 343] on link "M My Carrier Details" at bounding box center [966, 354] width 606 height 28
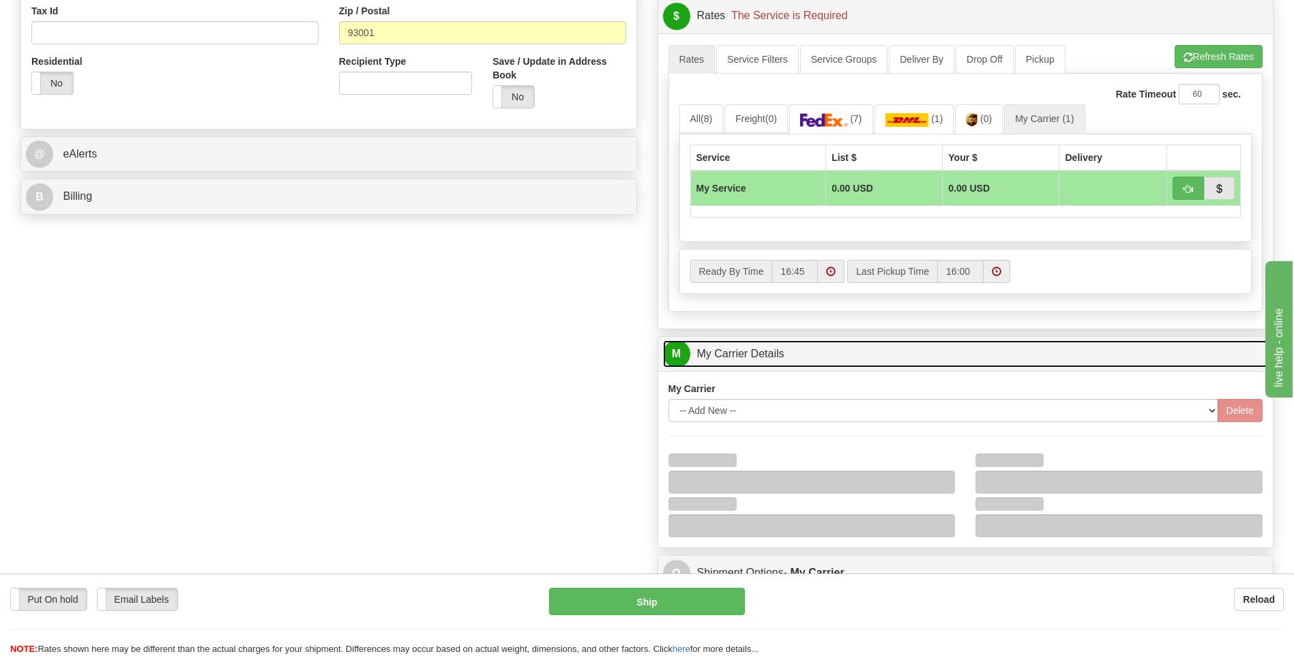
scroll to position [682, 0]
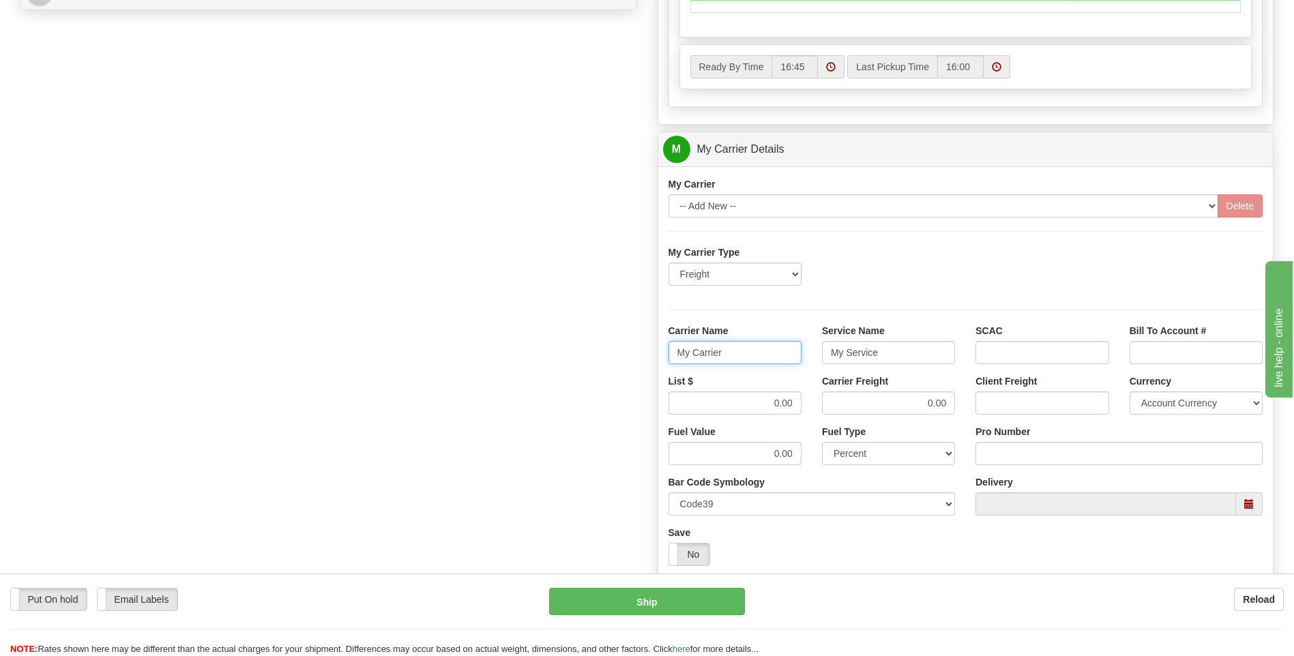
drag, startPoint x: 655, startPoint y: 355, endPoint x: 624, endPoint y: 357, distance: 31.4
click at [625, 357] on div "Order # 86696745 S Sender" at bounding box center [646, 73] width 1273 height 1316
type input "XPO"
type input "LTL"
drag, startPoint x: 743, startPoint y: 402, endPoint x: 812, endPoint y: 409, distance: 68.6
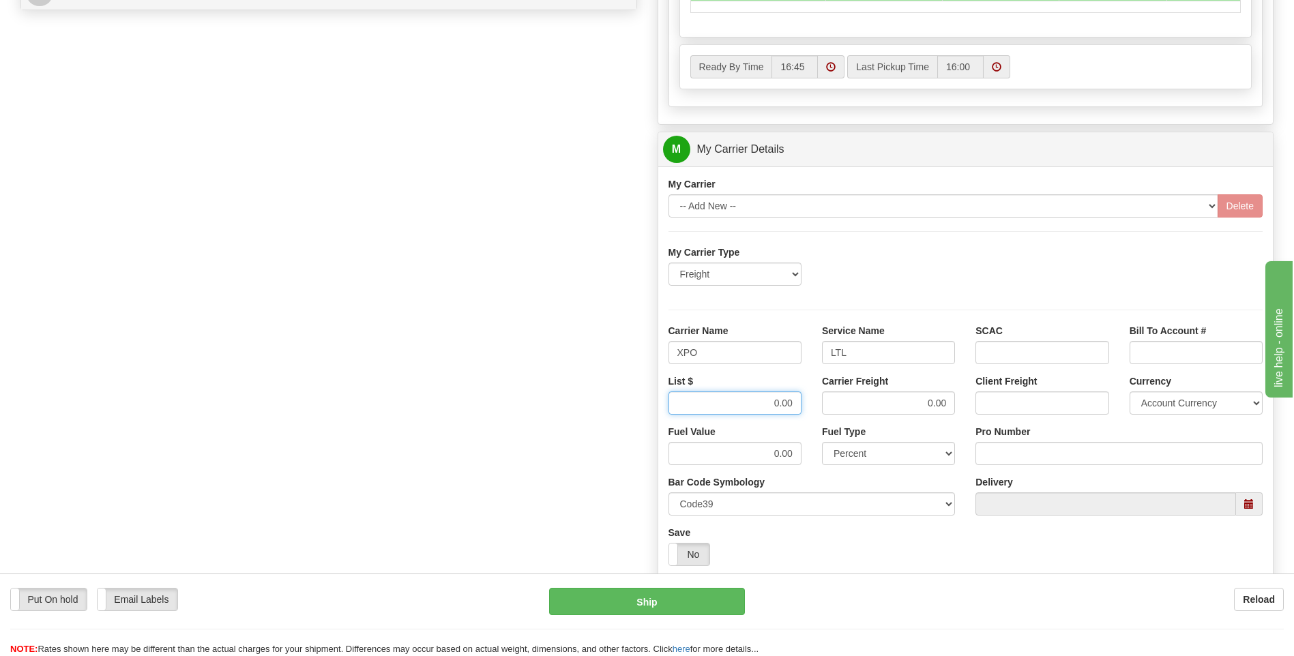
click at [812, 409] on div "List $ 0.00 Carrier Freight 0.00 Client Freight Currency Account Currency ARN A…" at bounding box center [965, 399] width 615 height 50
type input "390"
click at [979, 456] on input "Pro Number" at bounding box center [1118, 453] width 287 height 23
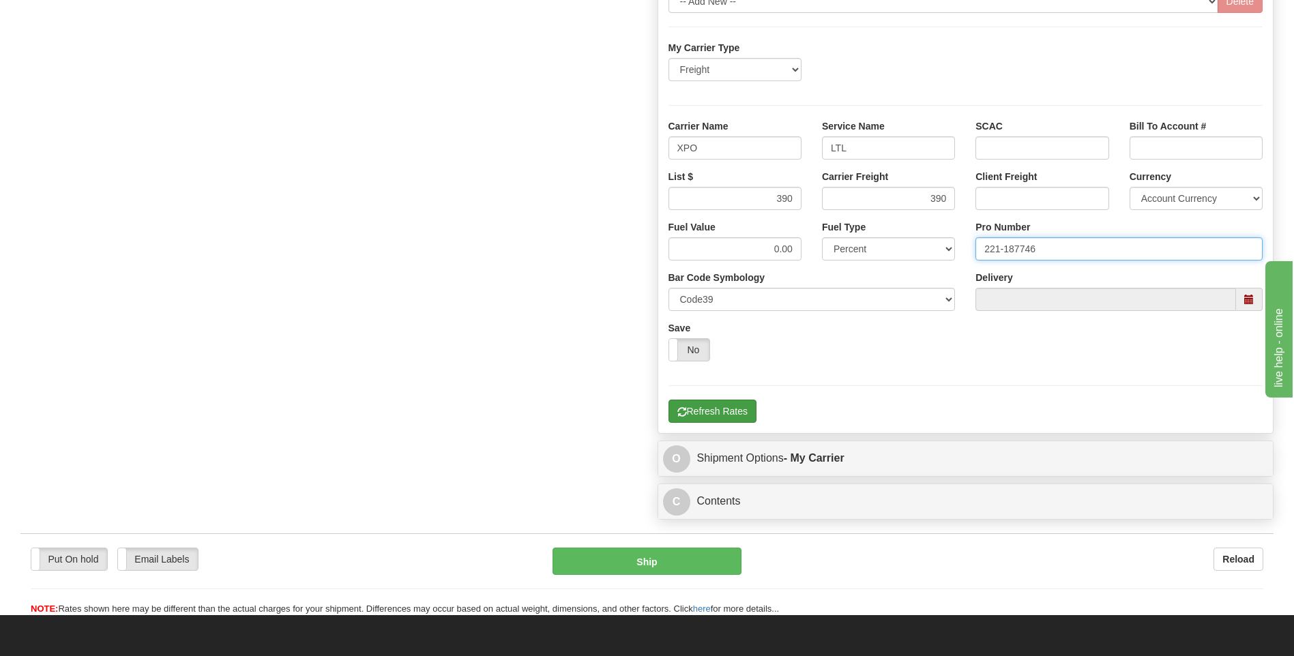
type input "221-187746"
click at [704, 416] on button "Refresh Rates" at bounding box center [712, 411] width 88 height 23
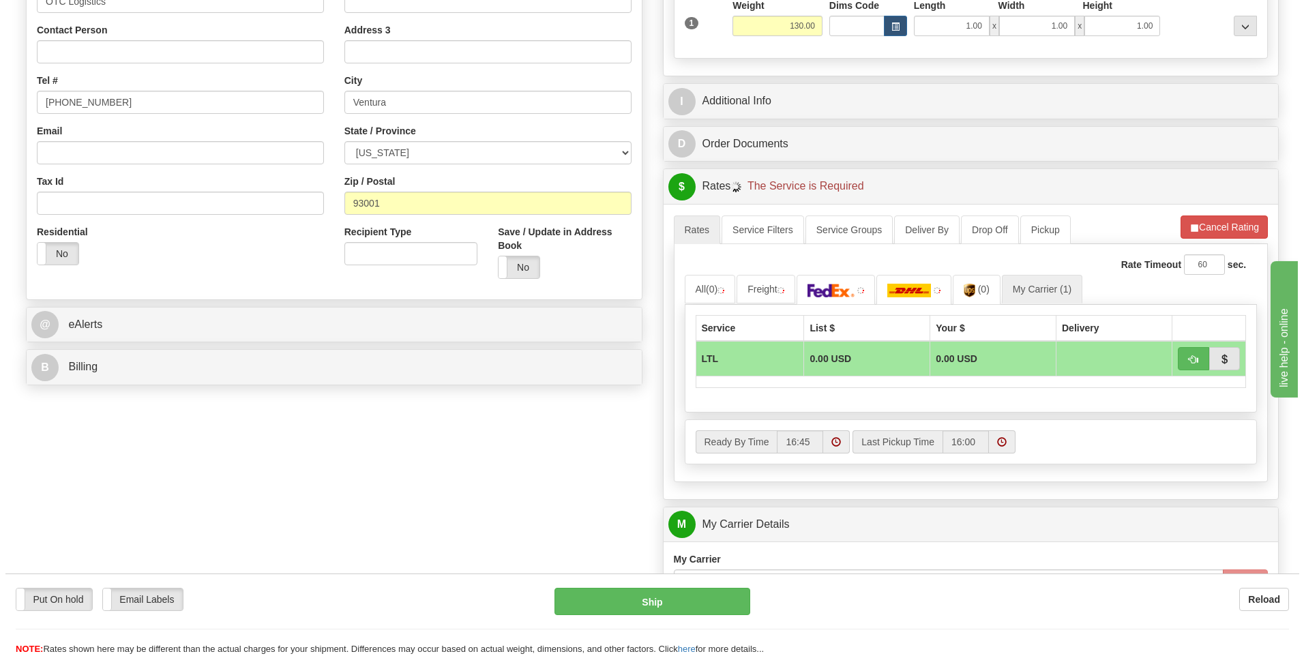
scroll to position [306, 0]
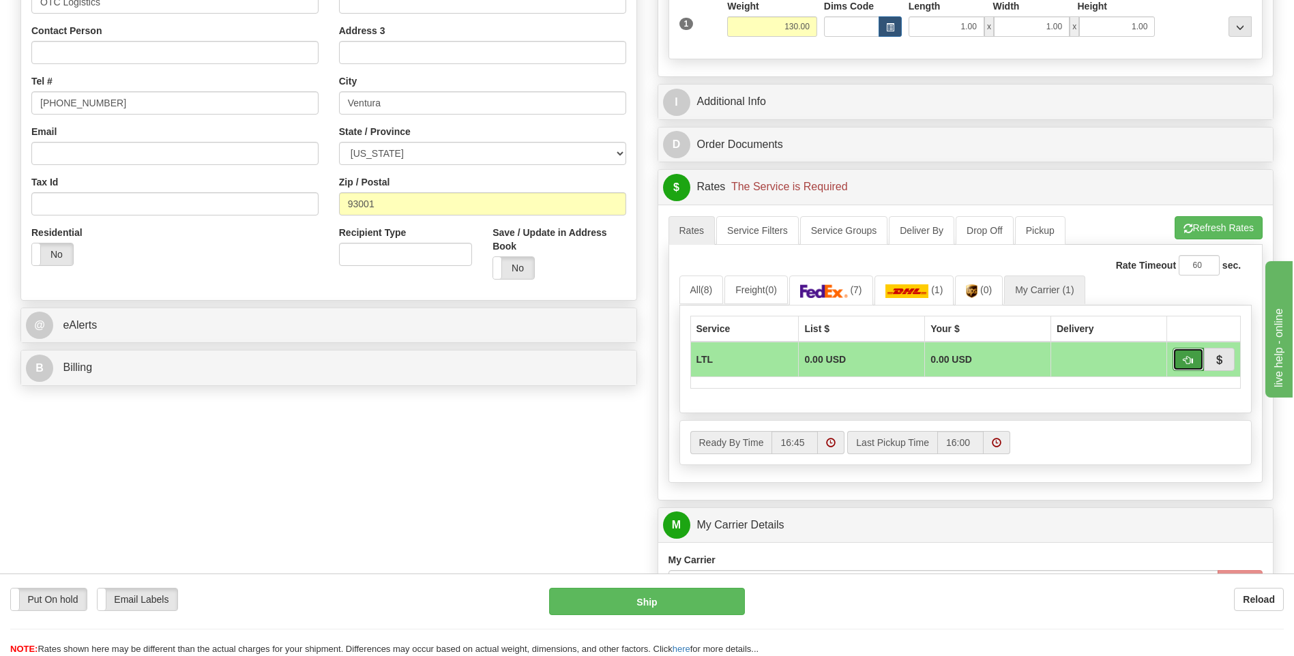
click at [1187, 363] on span "button" at bounding box center [1188, 360] width 10 height 9
type input "00"
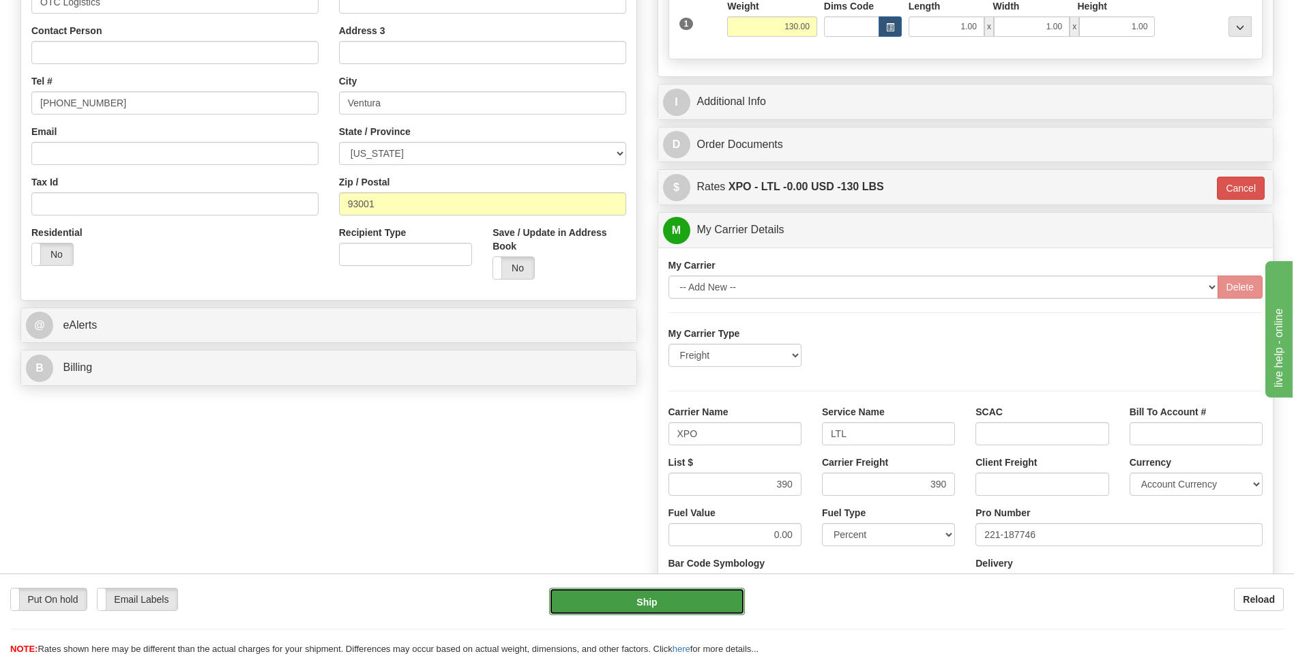
click at [607, 615] on button "Ship" at bounding box center [646, 601] width 195 height 27
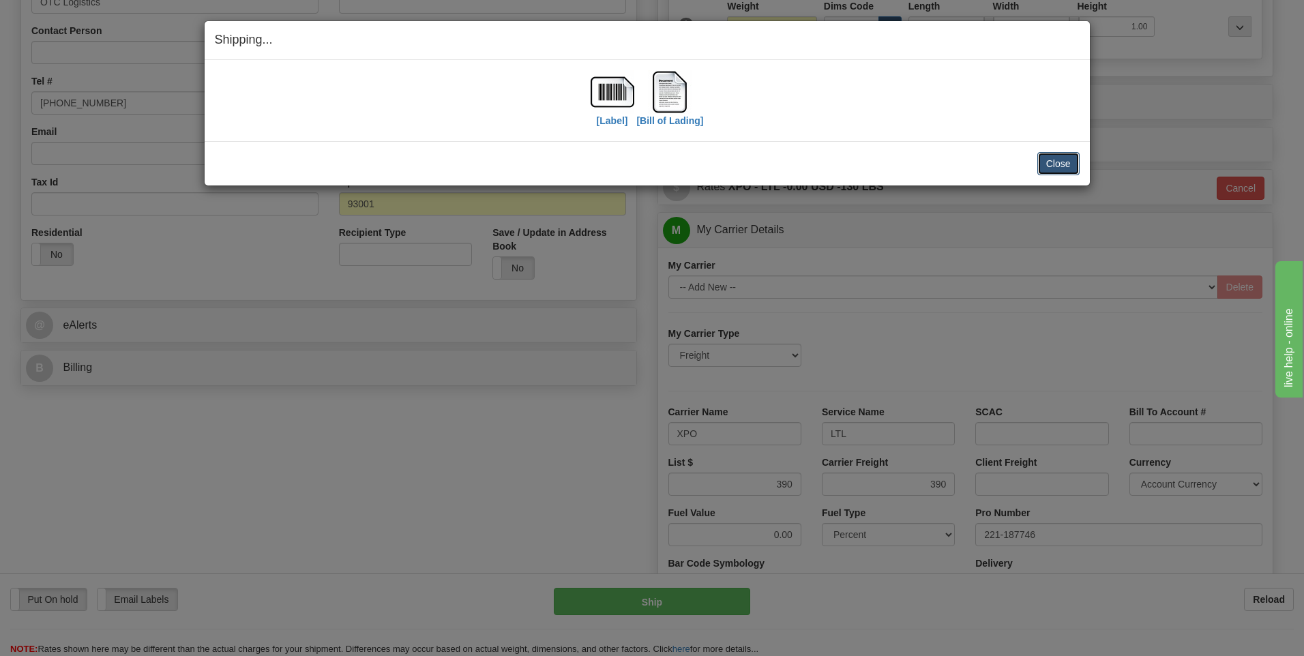
click at [1070, 164] on button "Close" at bounding box center [1058, 163] width 42 height 23
